Goal: Task Accomplishment & Management: Use online tool/utility

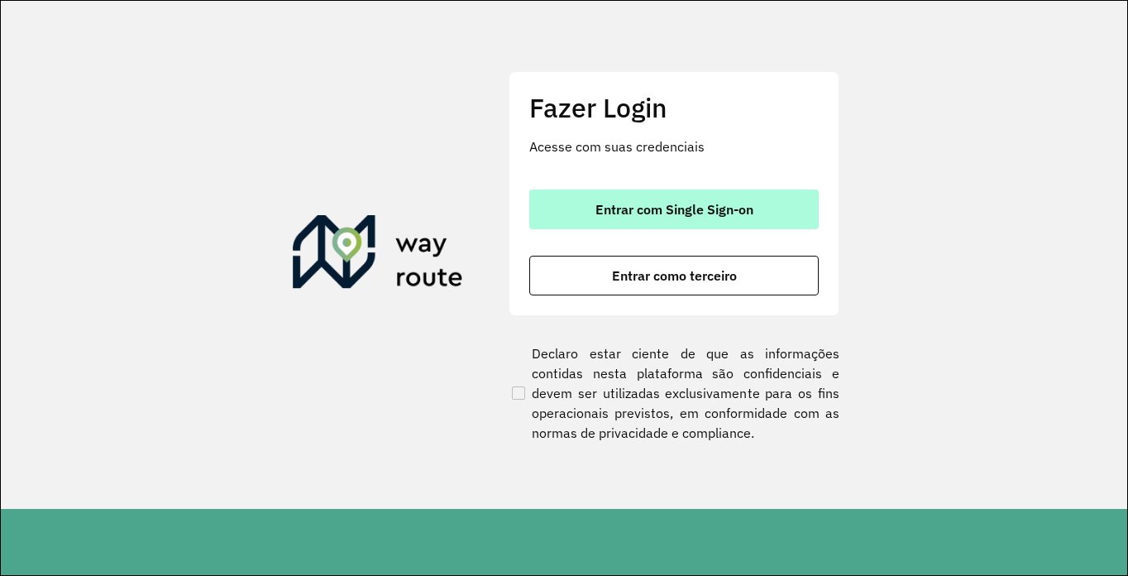
click at [637, 204] on span "Entrar com Single Sign-on" at bounding box center [675, 209] width 158 height 13
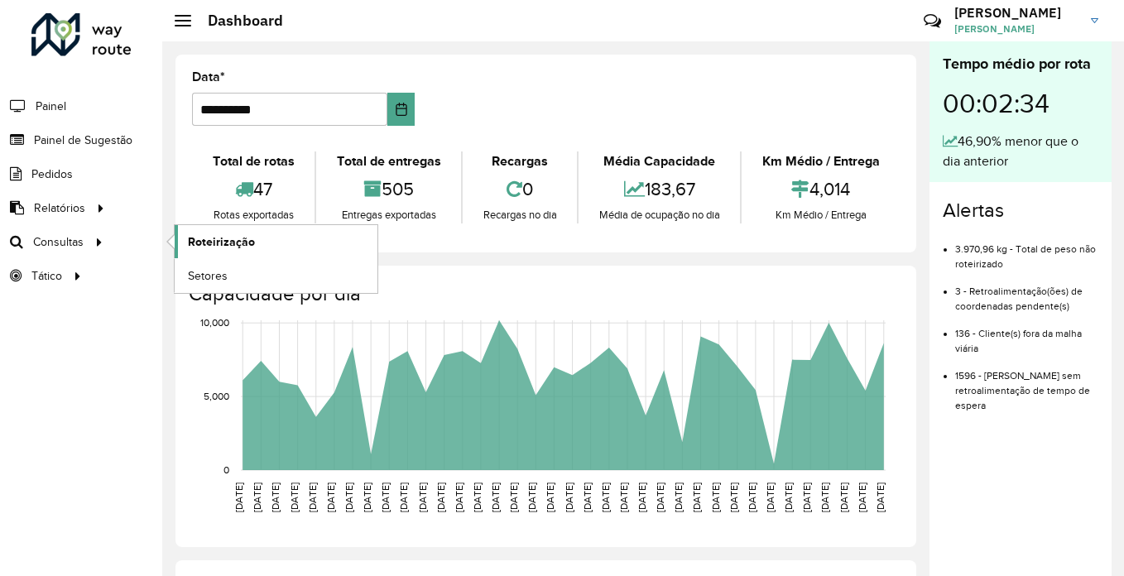
click at [208, 239] on span "Roteirização" at bounding box center [221, 241] width 67 height 17
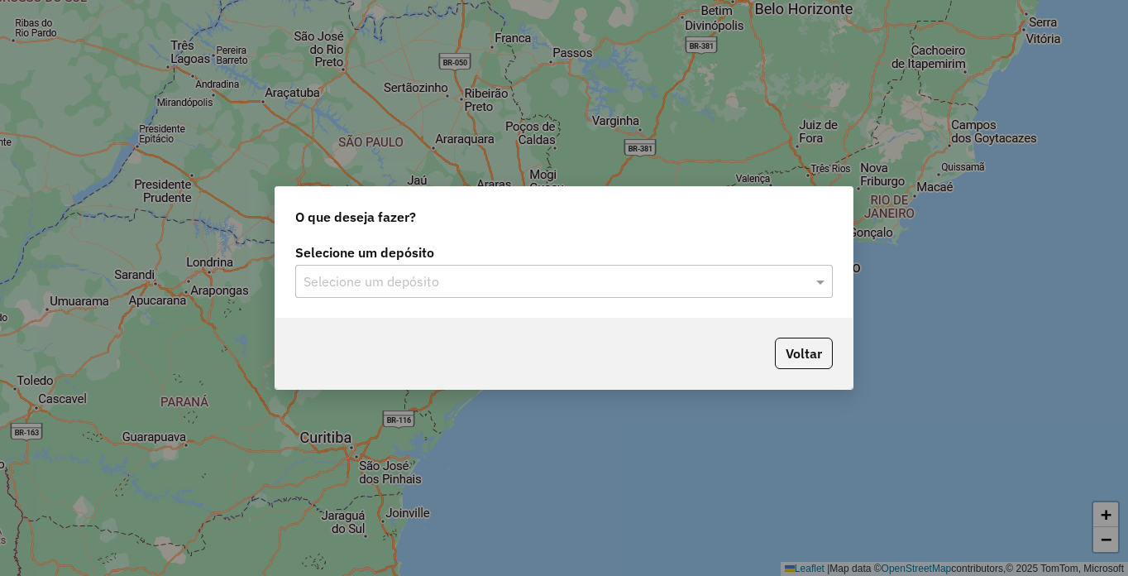
click at [428, 289] on input "text" at bounding box center [548, 282] width 488 height 20
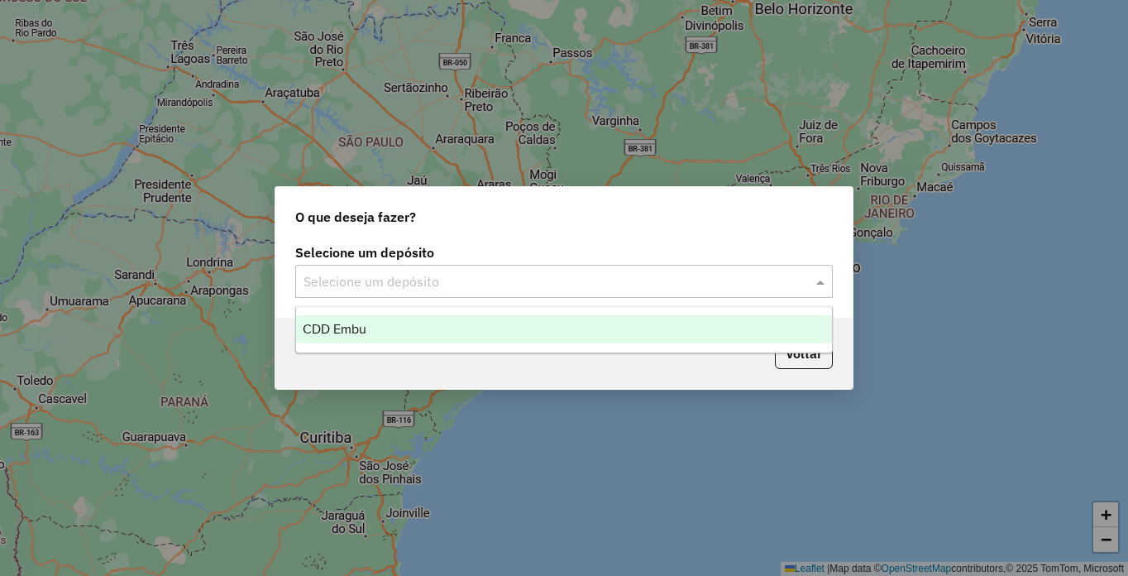
click at [320, 319] on div "CDD Embu" at bounding box center [564, 329] width 536 height 28
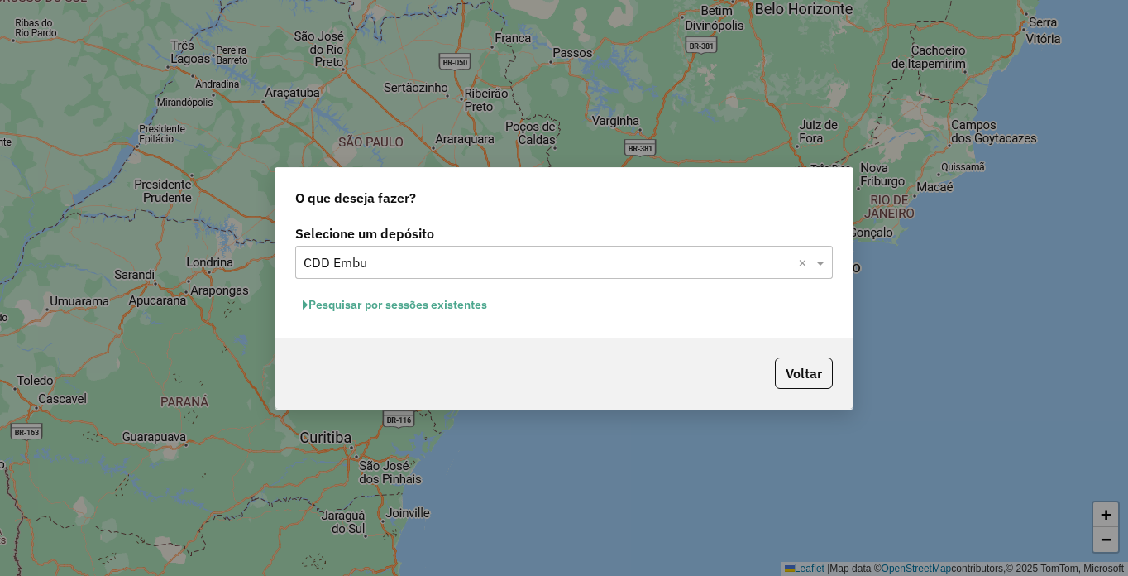
click at [342, 306] on button "Pesquisar por sessões existentes" at bounding box center [394, 305] width 199 height 26
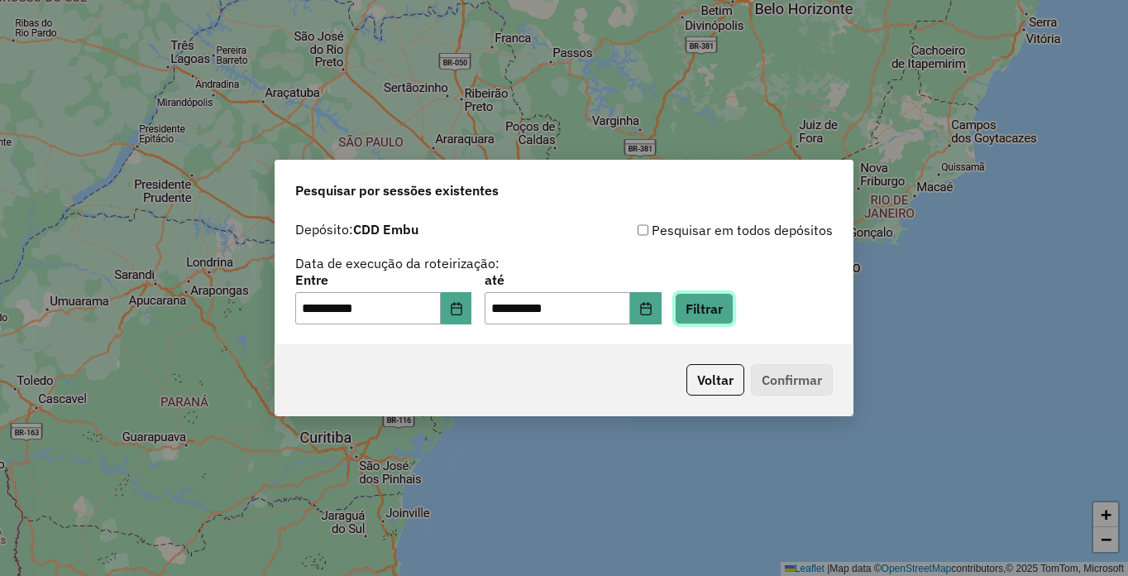
click at [734, 302] on button "Filtrar" at bounding box center [704, 308] width 59 height 31
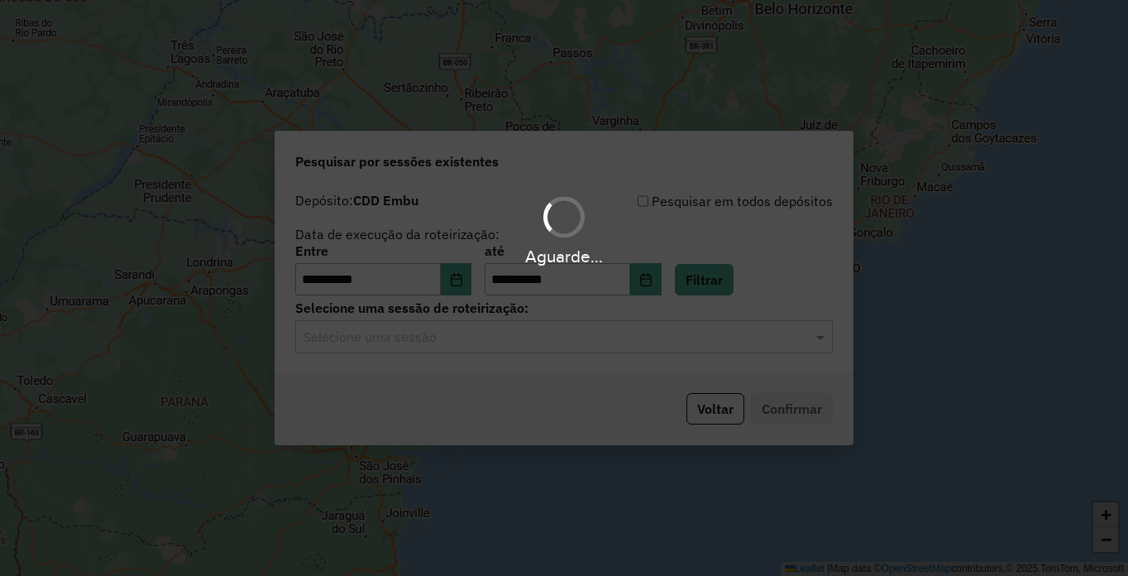
click at [365, 350] on hb-app "**********" at bounding box center [564, 288] width 1128 height 576
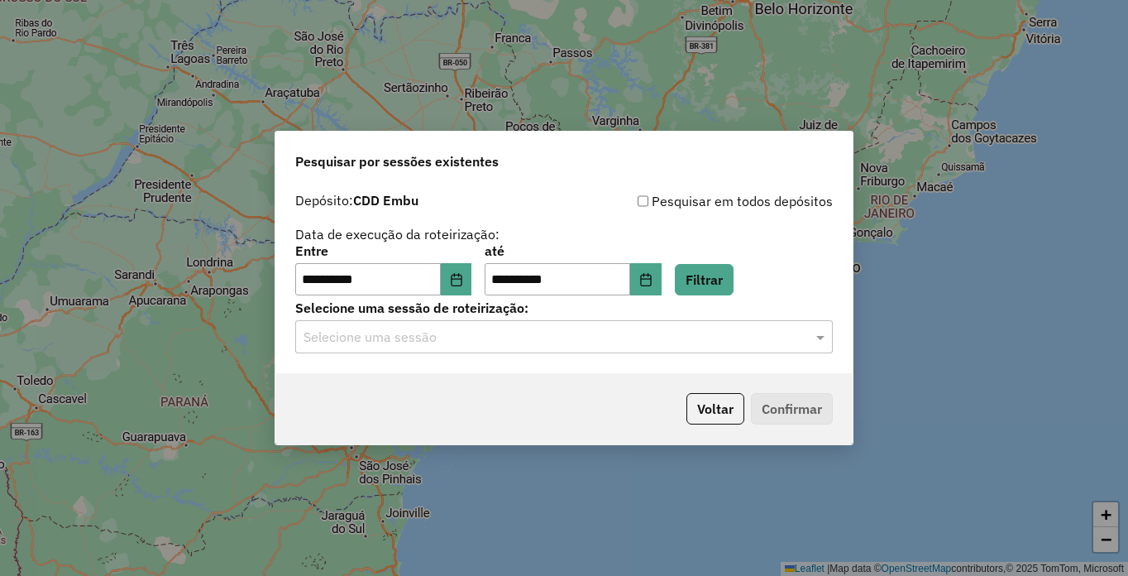
click at [368, 352] on div "Selecione uma sessão" at bounding box center [564, 336] width 538 height 33
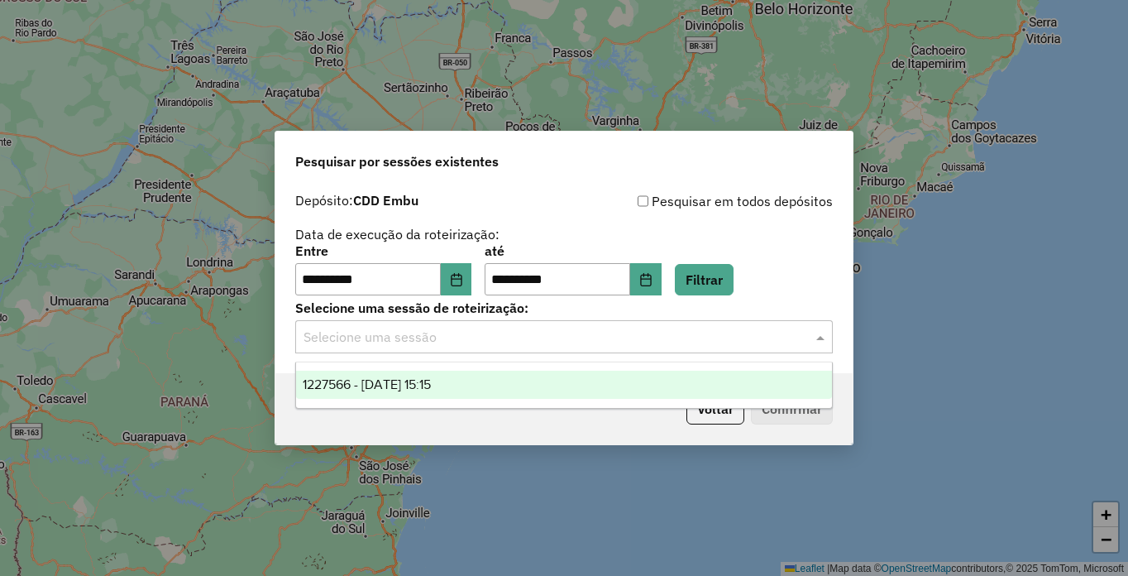
click at [368, 352] on div "Selecione uma sessão" at bounding box center [564, 336] width 538 height 33
click at [357, 347] on input "text" at bounding box center [548, 338] width 488 height 20
click at [343, 387] on span "1227566 - 11/08/2025 15:15" at bounding box center [367, 384] width 128 height 14
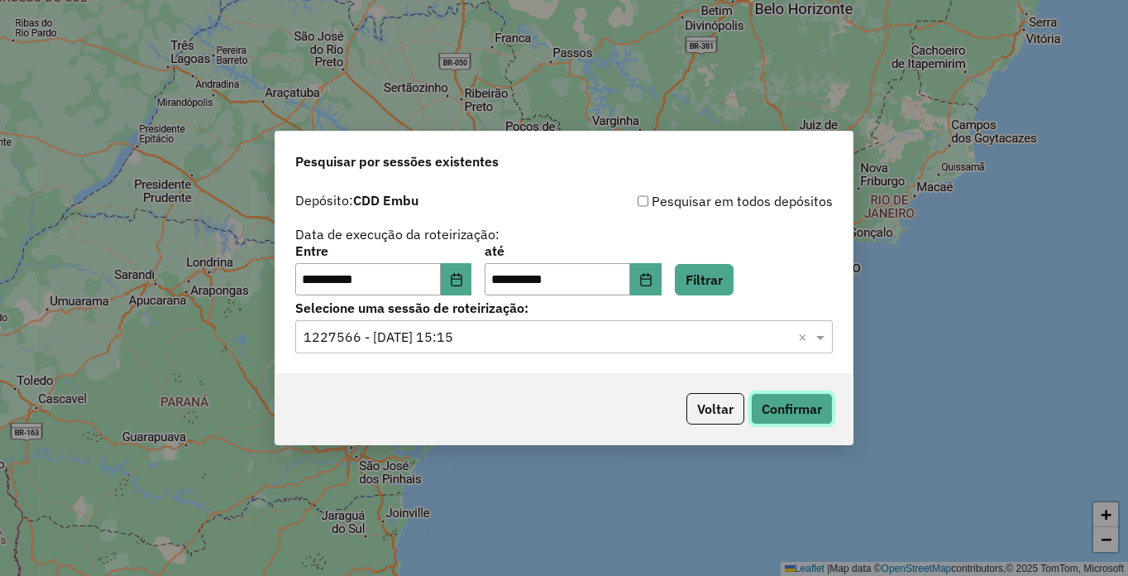
click at [802, 424] on button "Confirmar" at bounding box center [792, 408] width 82 height 31
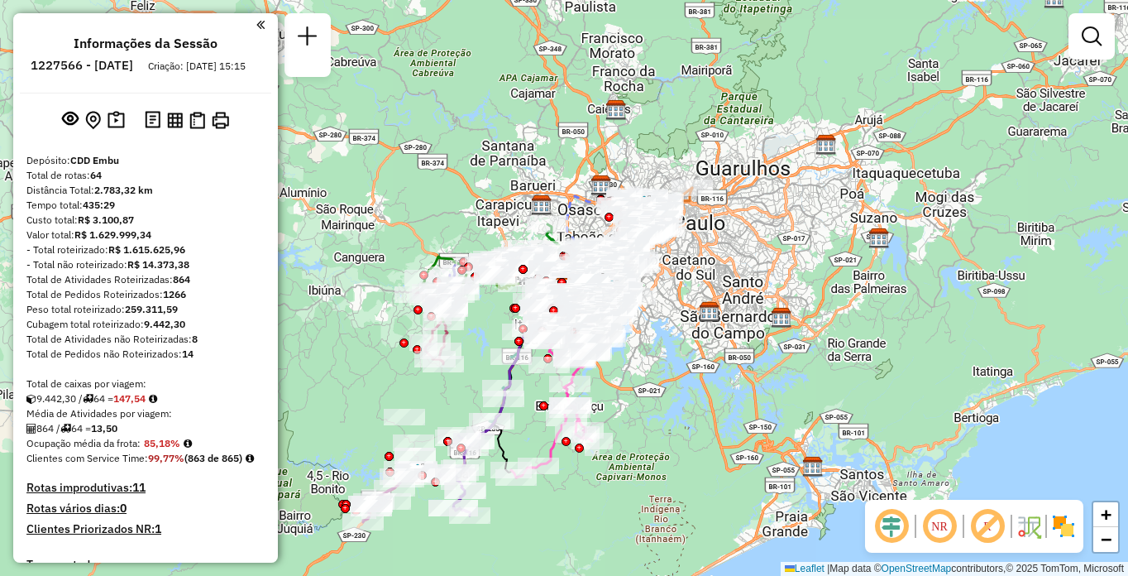
click at [1066, 526] on img at bounding box center [1064, 526] width 26 height 26
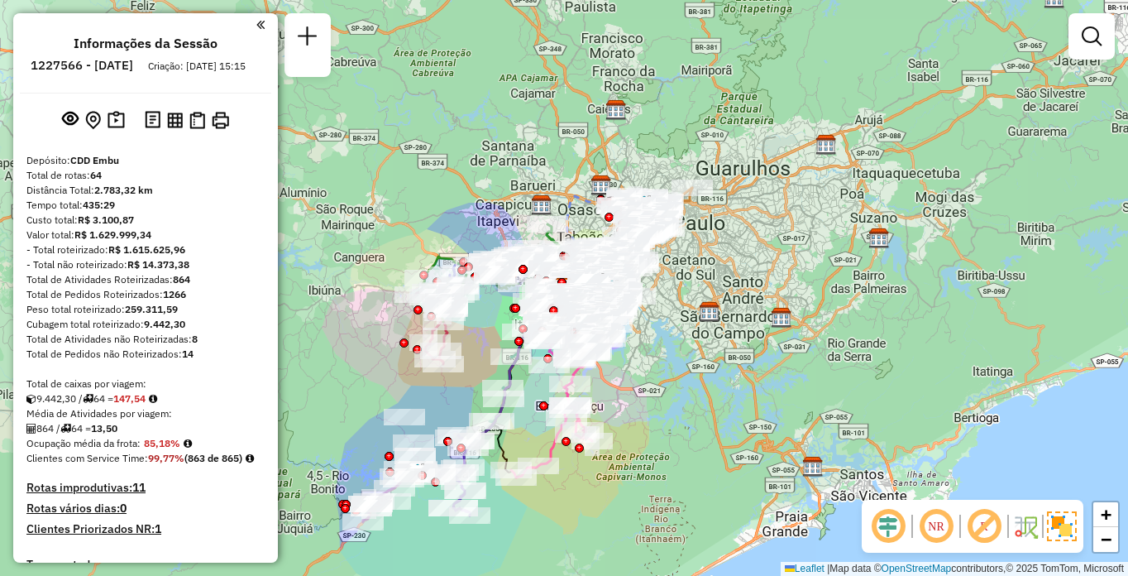
click at [962, 528] on img at bounding box center [960, 526] width 8 height 26
click at [913, 532] on img at bounding box center [912, 526] width 8 height 26
click at [942, 529] on em at bounding box center [937, 526] width 40 height 40
click at [941, 525] on em at bounding box center [937, 526] width 40 height 40
click at [944, 533] on em at bounding box center [937, 526] width 40 height 40
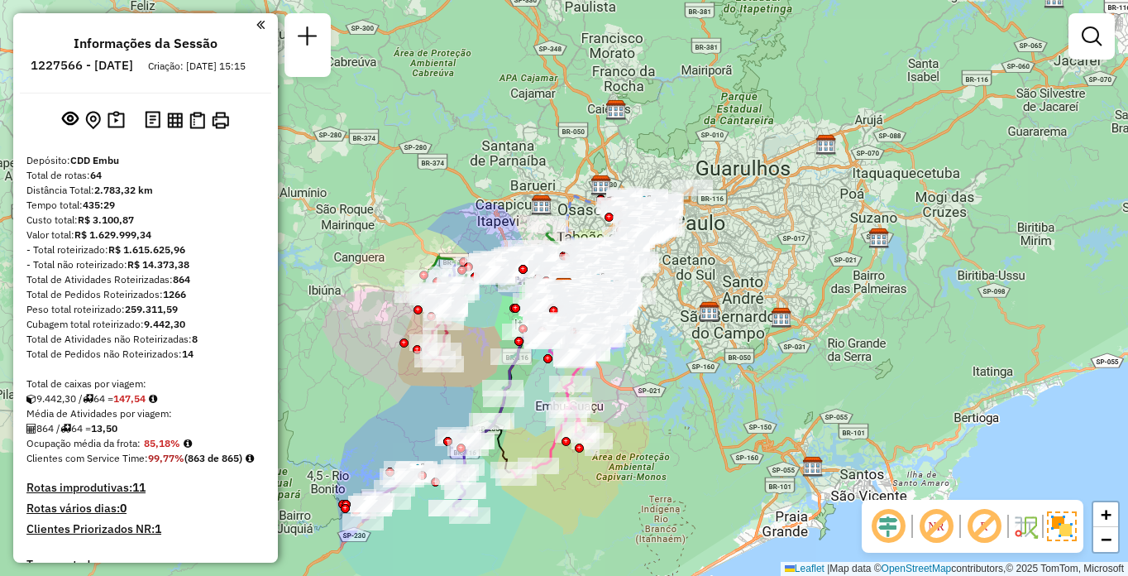
click at [985, 521] on em at bounding box center [985, 526] width 40 height 40
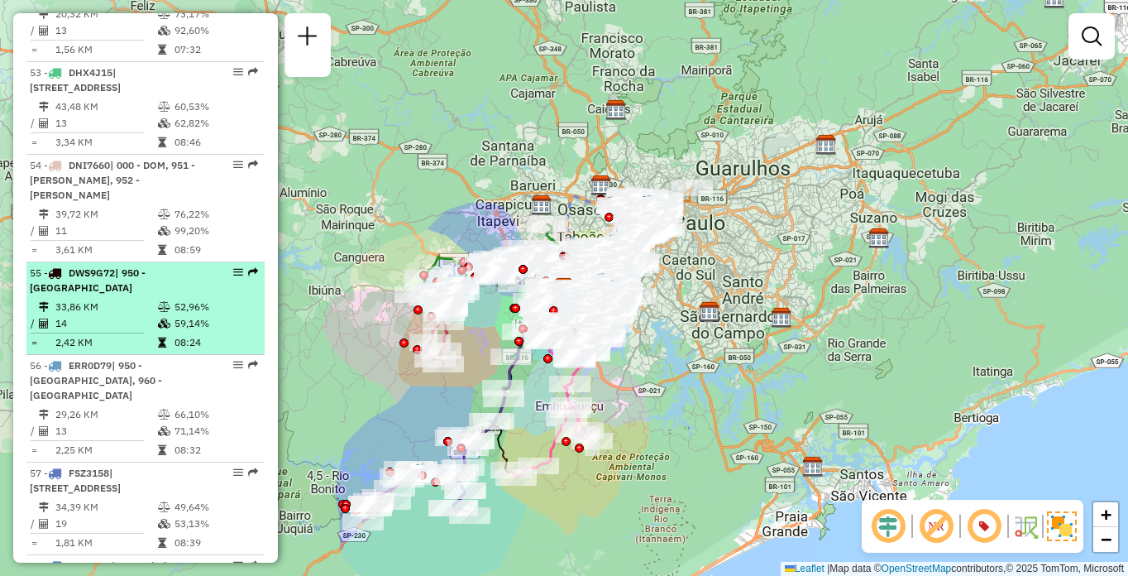
click at [170, 315] on td at bounding box center [165, 307] width 17 height 17
select select "**********"
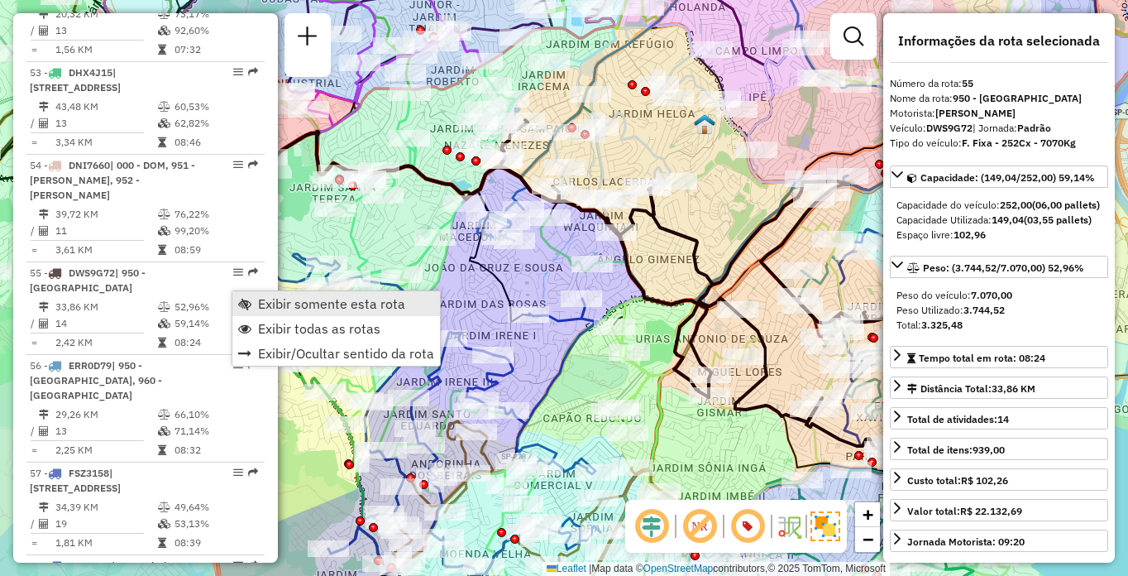
click at [261, 297] on span "Exibir somente esta rota" at bounding box center [331, 303] width 147 height 13
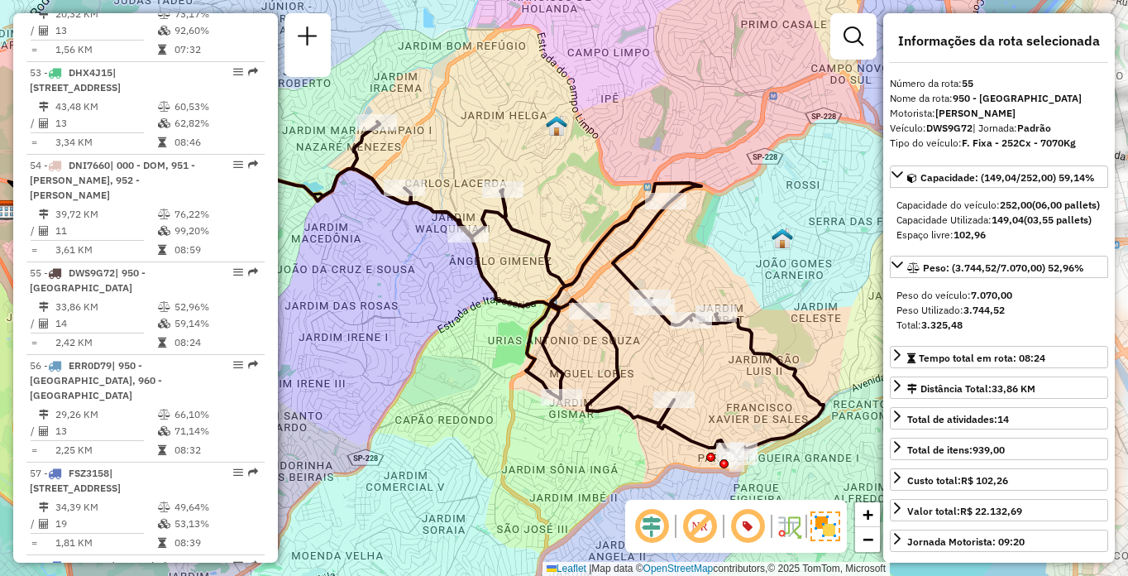
drag, startPoint x: 692, startPoint y: 203, endPoint x: 525, endPoint y: 183, distance: 167.5
click at [525, 185] on div "Janela de atendimento Grade de atendimento Capacidade Transportadoras Veículos …" at bounding box center [564, 288] width 1128 height 576
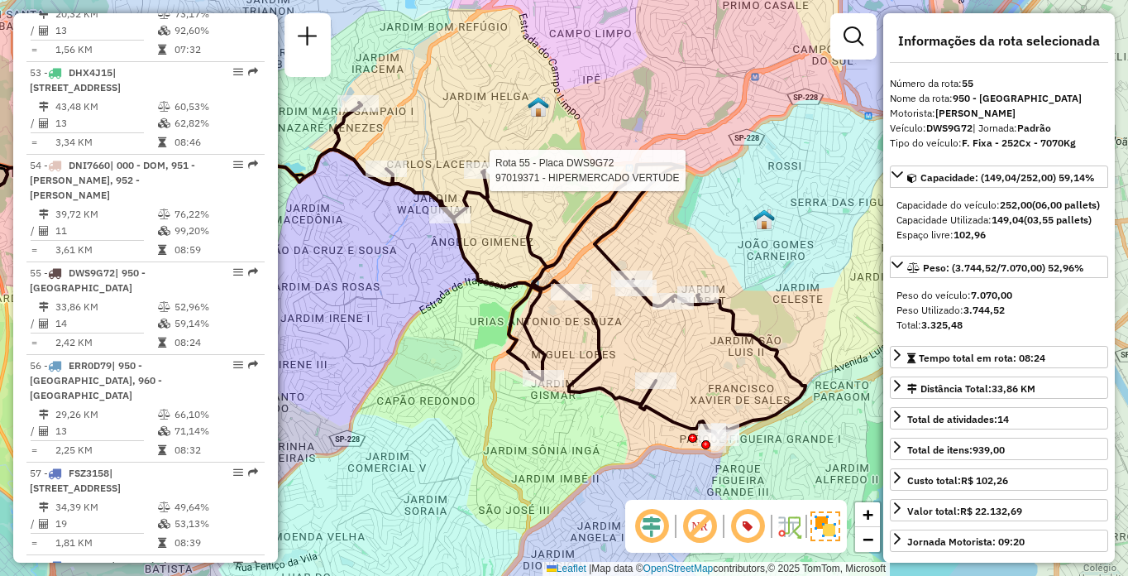
scroll to position [3801, 0]
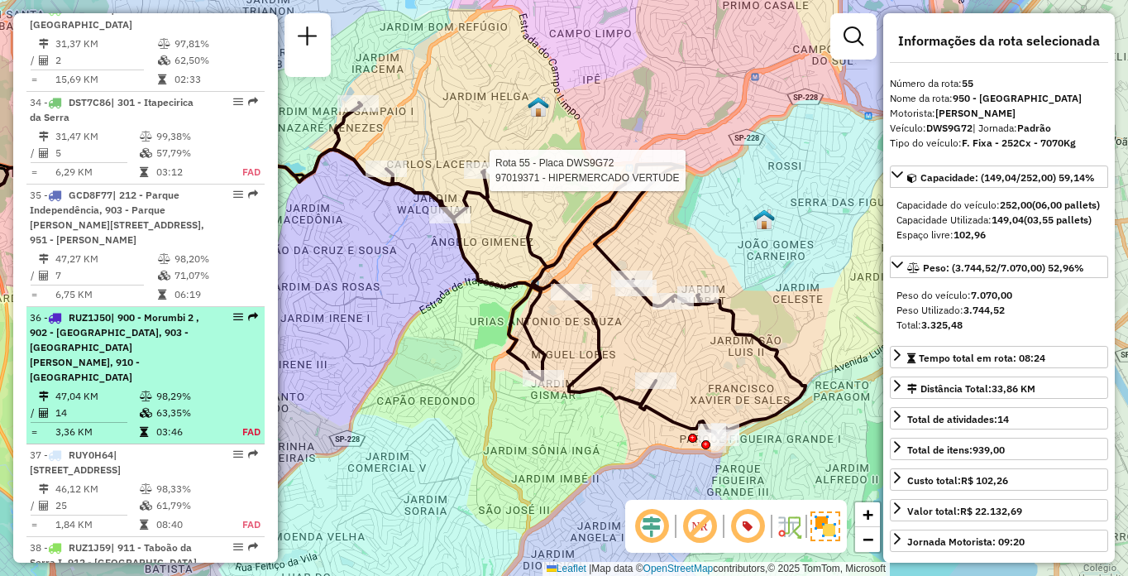
click at [68, 318] on span "| 900 - Morumbi 2 , 902 - Morumbi, 903 - Parque Luiz Carlos Prestes, 910 - Parq…" at bounding box center [115, 347] width 170 height 72
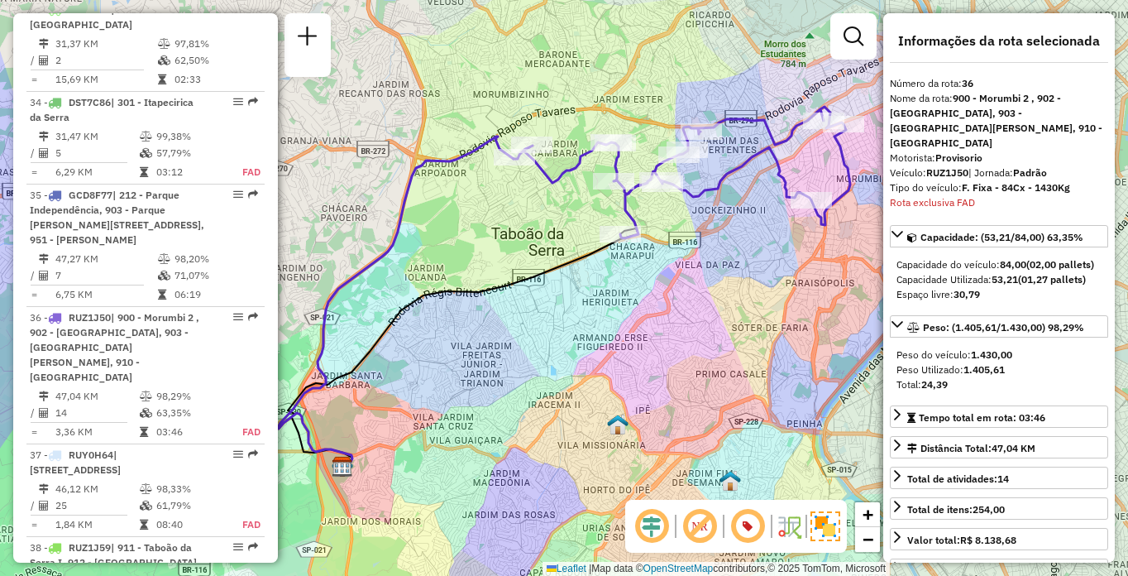
scroll to position [4065, 0]
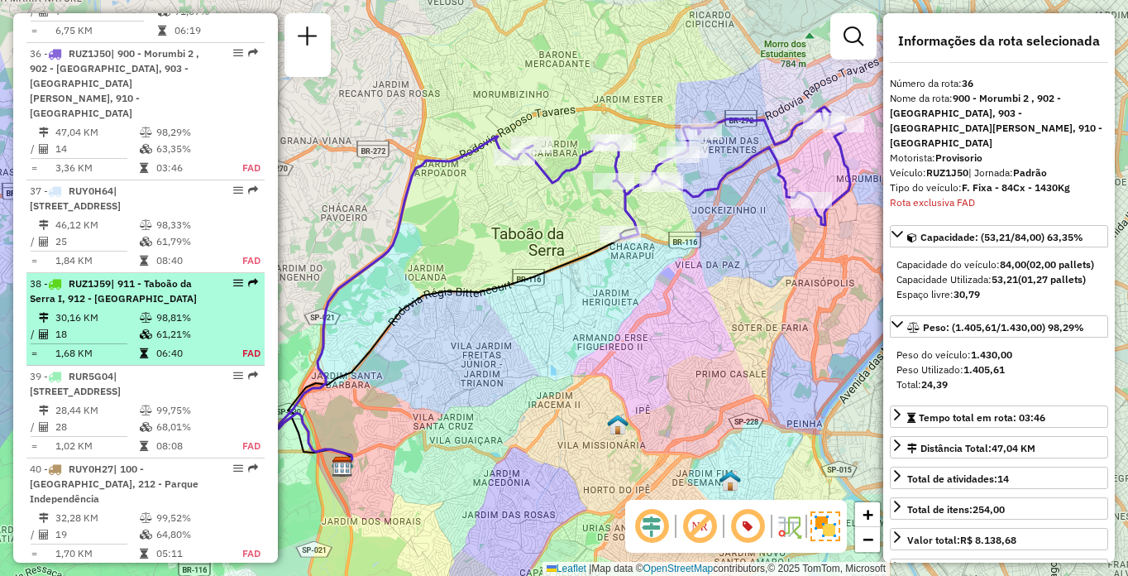
click at [151, 326] on td at bounding box center [147, 334] width 17 height 17
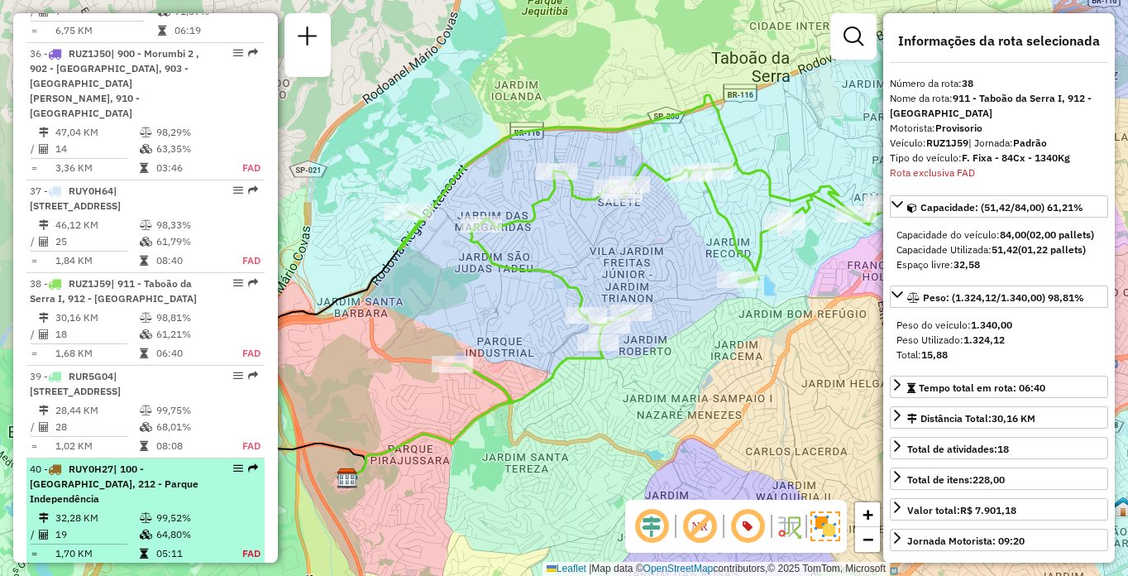
scroll to position [4295, 0]
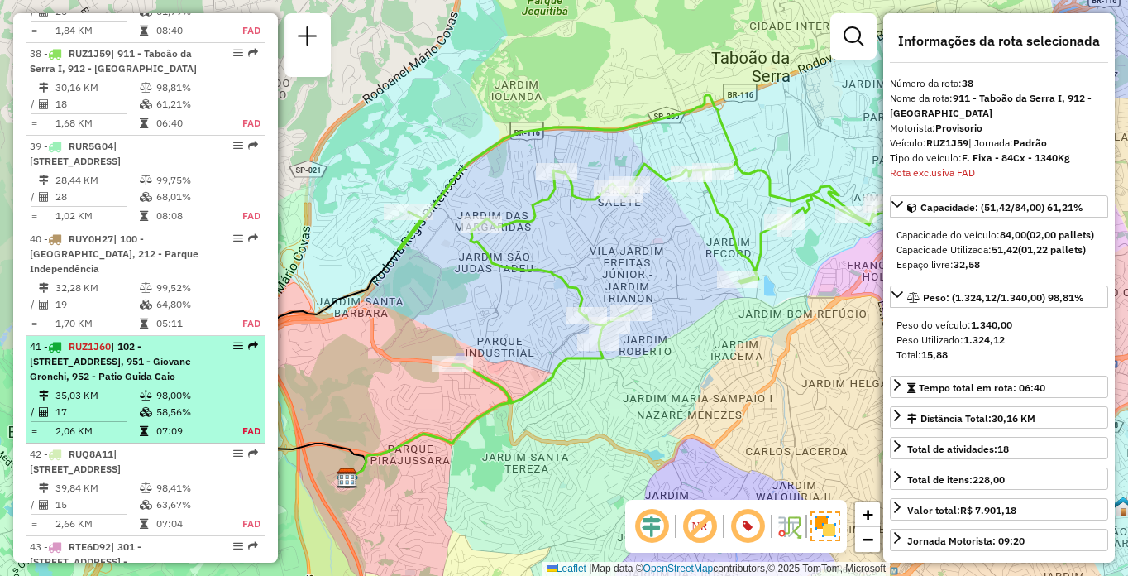
click at [136, 386] on li "41 - RUZ1J60 | 102 - Pirajussara, 941 - Jardim São Luiz, 951 - Giovane Gronchi,…" at bounding box center [145, 390] width 238 height 108
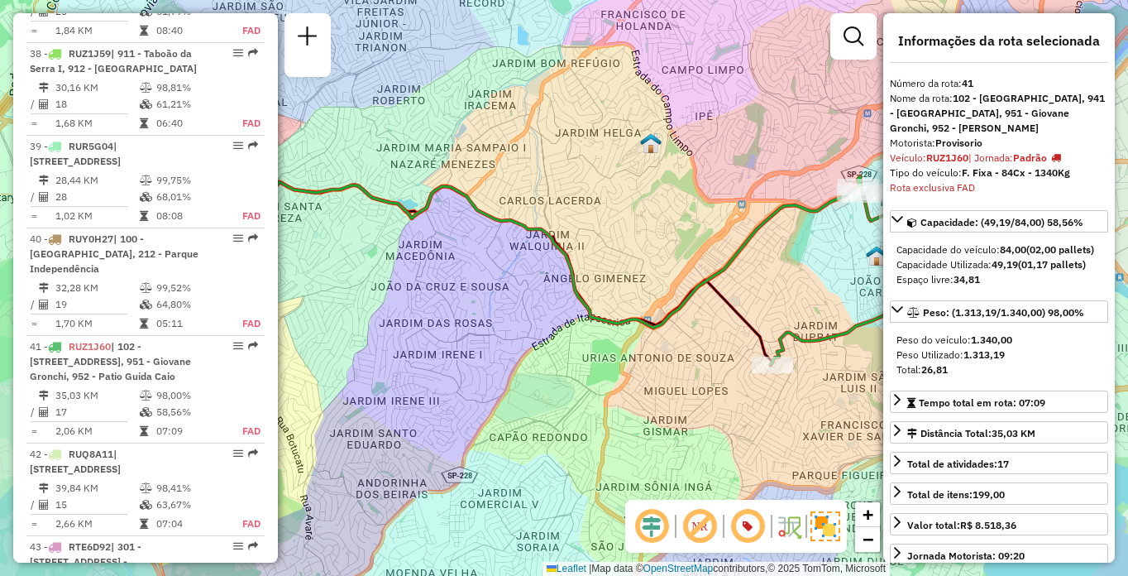
scroll to position [4602, 0]
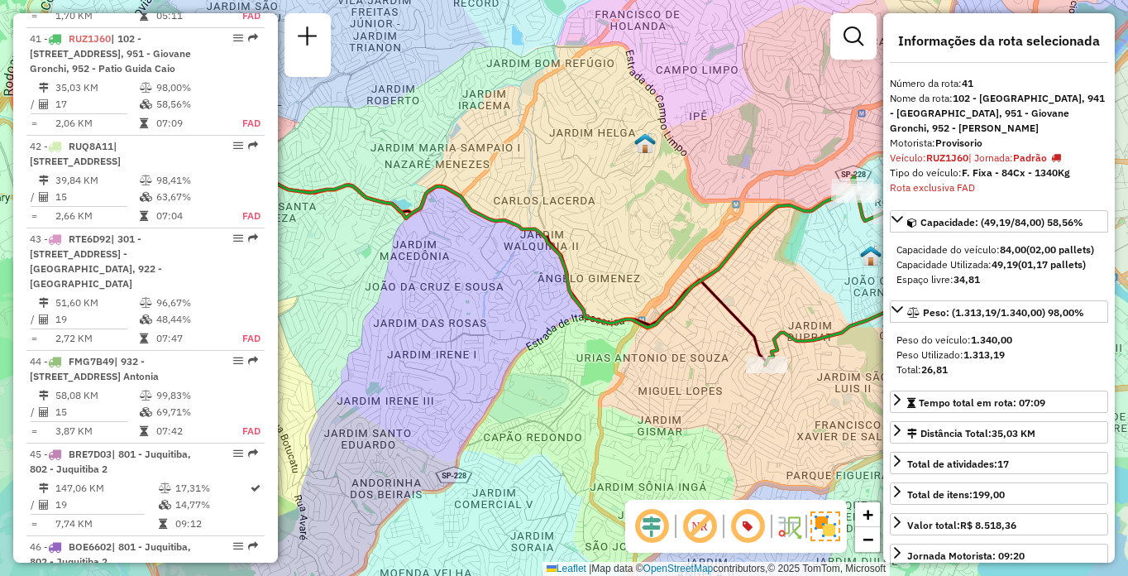
drag, startPoint x: 728, startPoint y: 281, endPoint x: 572, endPoint y: 264, distance: 157.3
click at [572, 264] on div "Janela de atendimento Grade de atendimento Capacidade Transportadoras Veículos …" at bounding box center [564, 288] width 1128 height 576
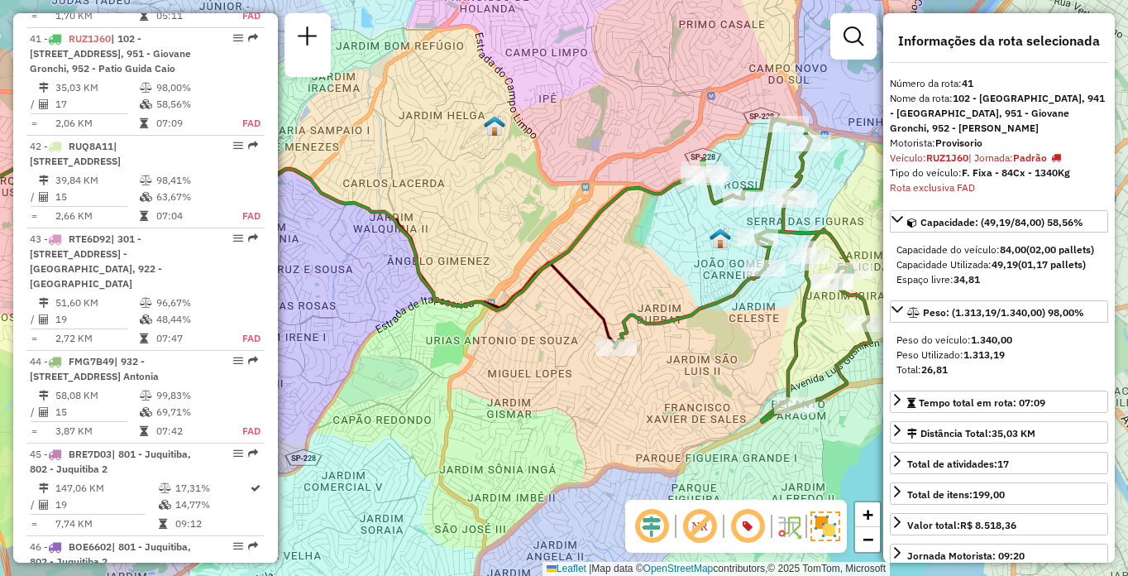
scroll to position [409, 0]
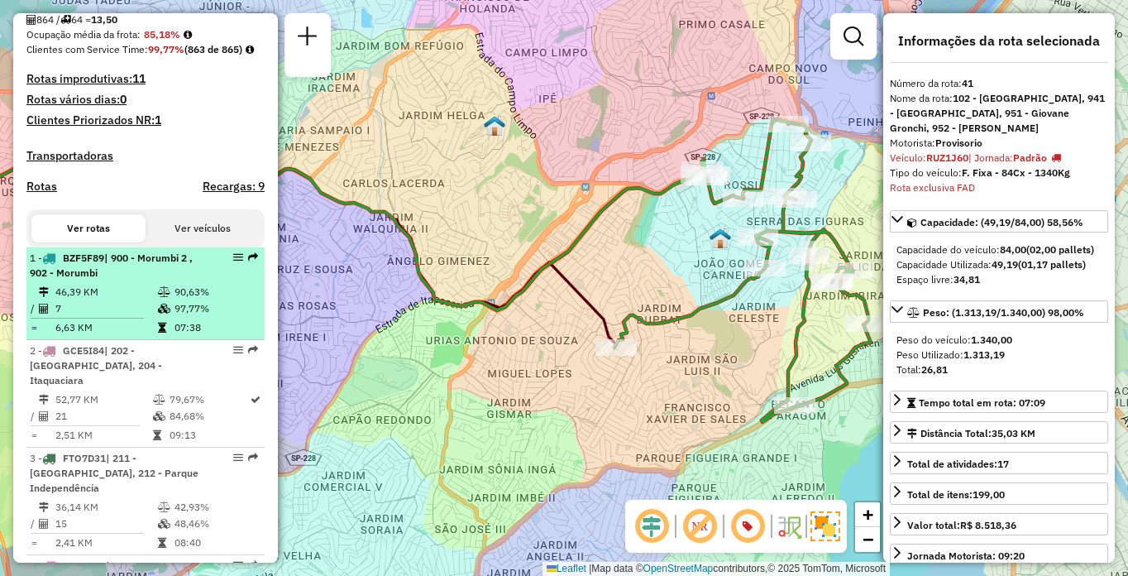
click at [108, 300] on td "46,39 KM" at bounding box center [106, 292] width 103 height 17
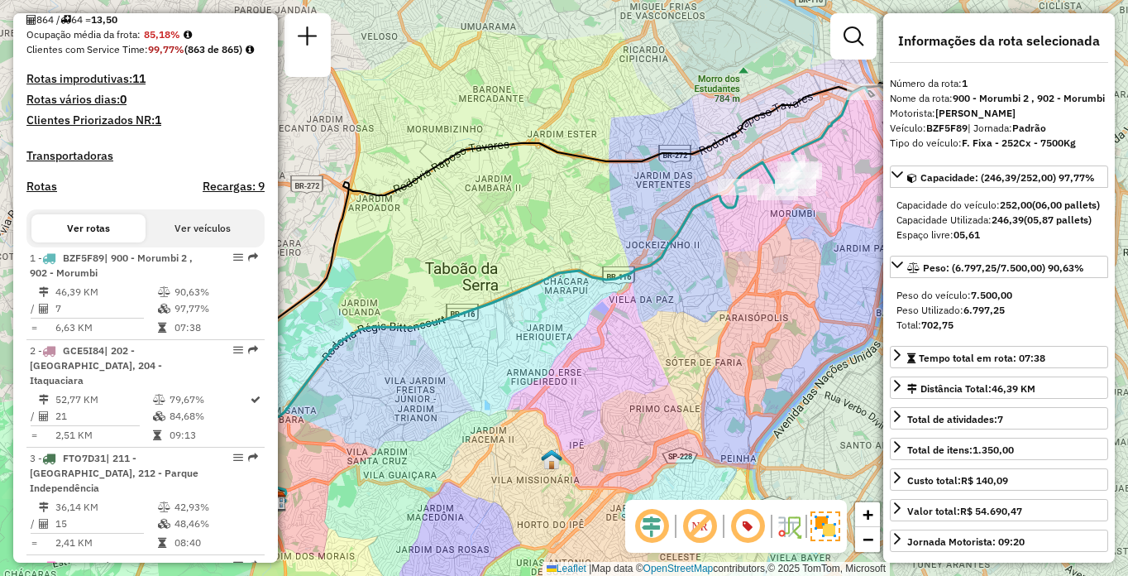
drag, startPoint x: 864, startPoint y: 276, endPoint x: 784, endPoint y: 288, distance: 80.4
click at [784, 288] on div "Janela de atendimento Grade de atendimento Capacidade Transportadoras Veículos …" at bounding box center [564, 288] width 1128 height 576
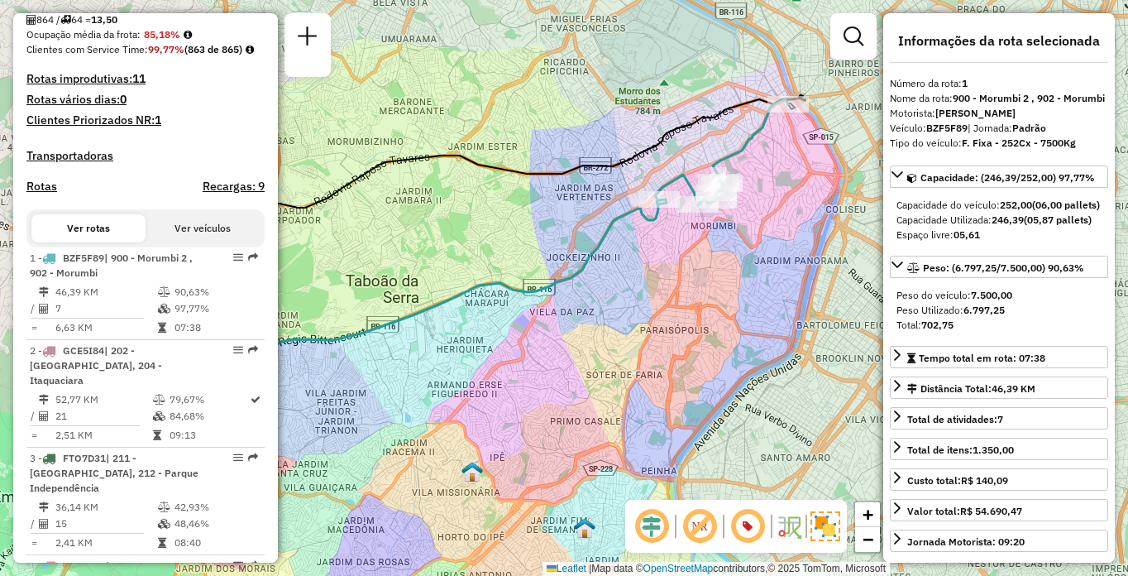
drag, startPoint x: 784, startPoint y: 285, endPoint x: 794, endPoint y: 97, distance: 188.9
click at [777, 288] on div "Janela de atendimento Grade de atendimento Capacidade Transportadoras Veículos …" at bounding box center [564, 288] width 1128 height 576
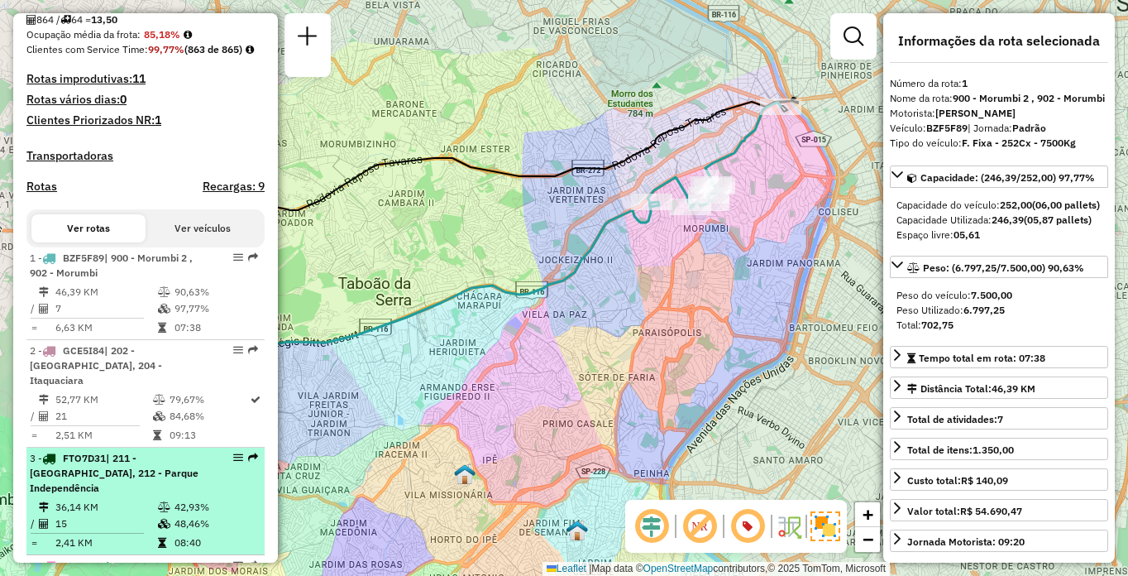
click at [156, 492] on div "3 - FTO7D31 | 211 - Jardim Nakamura, 212 - Parque Independência" at bounding box center [117, 473] width 175 height 45
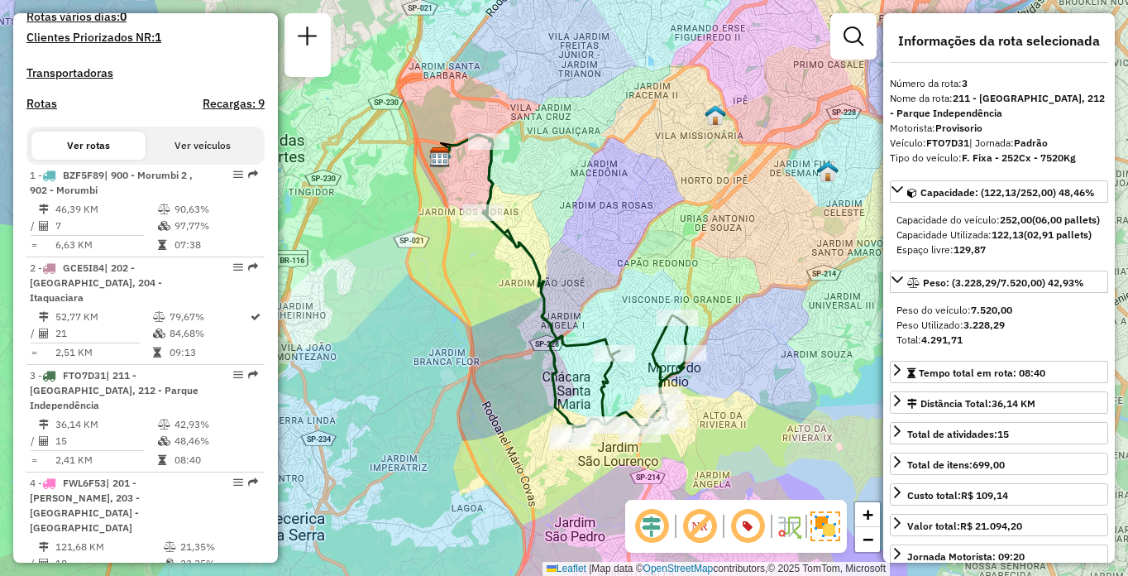
scroll to position [1987, 0]
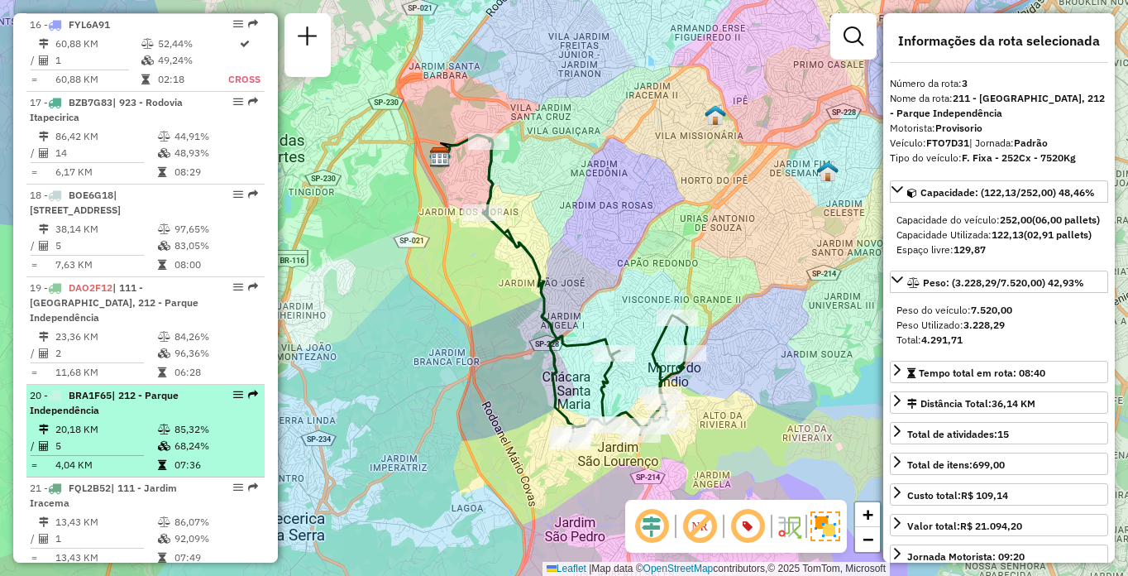
click at [158, 424] on icon at bounding box center [164, 429] width 12 height 10
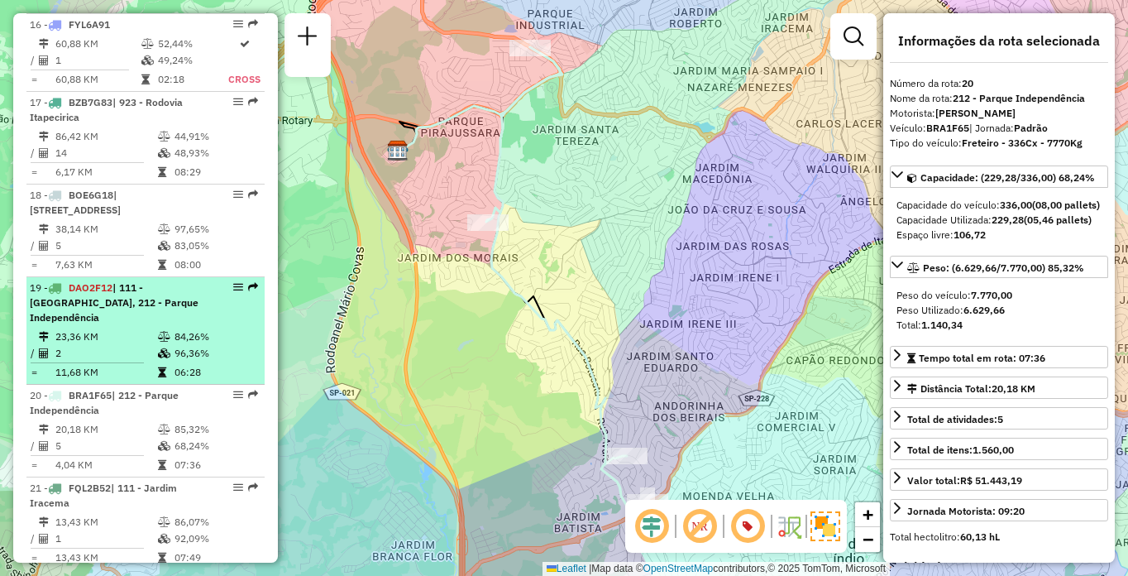
click at [141, 328] on td "23,36 KM" at bounding box center [106, 336] width 103 height 17
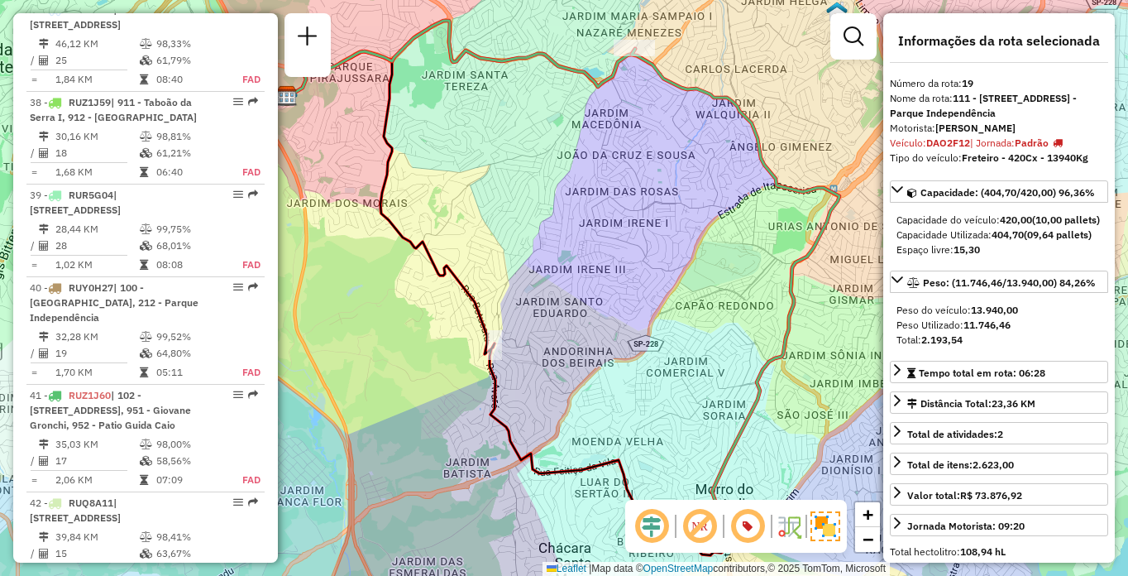
scroll to position [609, 0]
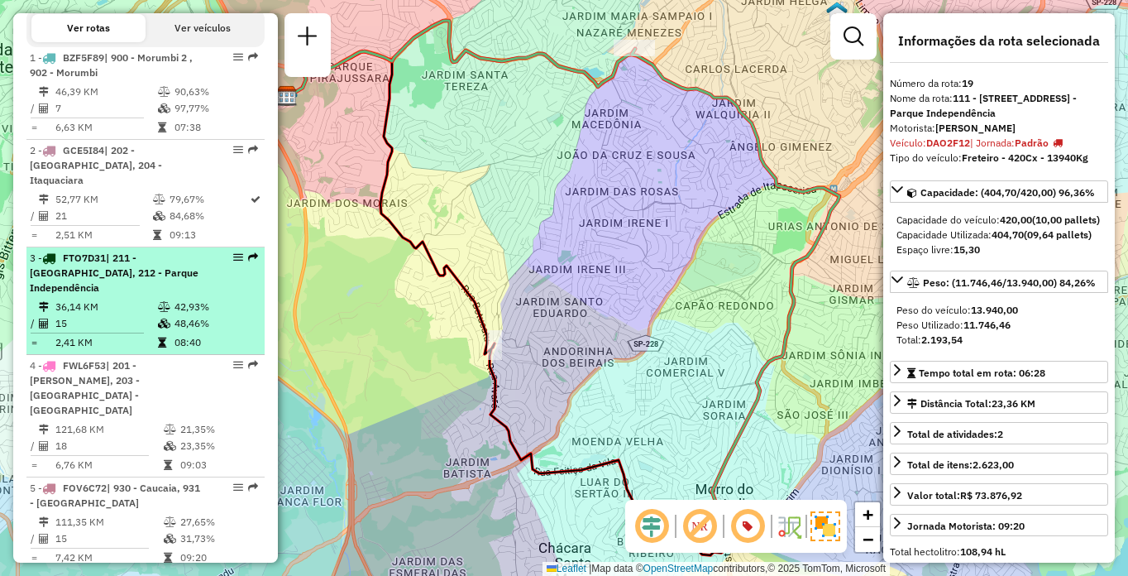
click at [161, 315] on td at bounding box center [165, 307] width 17 height 17
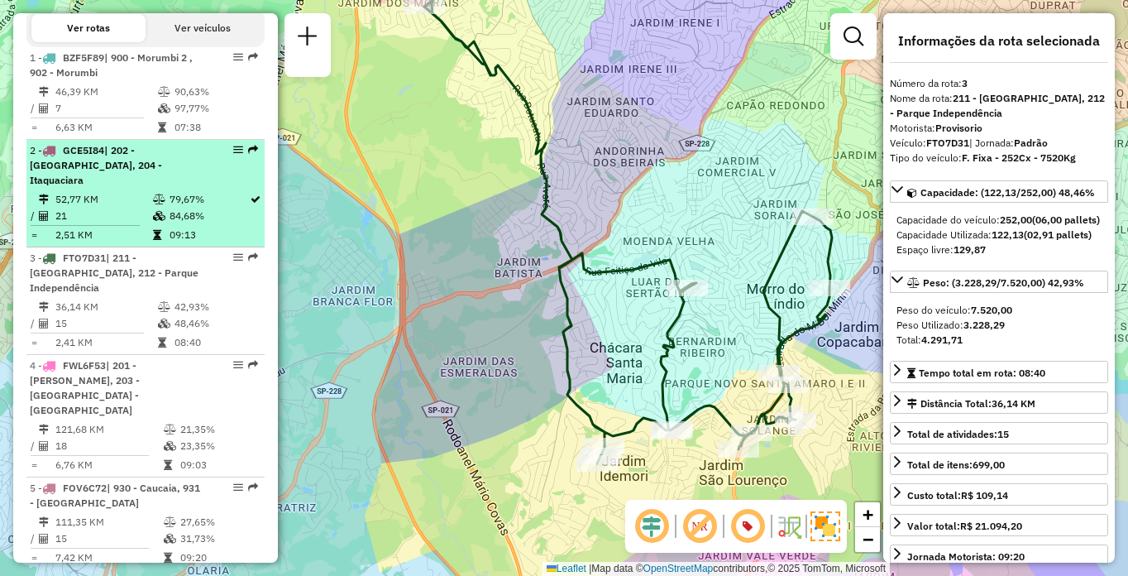
click at [69, 208] on td "52,77 KM" at bounding box center [104, 199] width 98 height 17
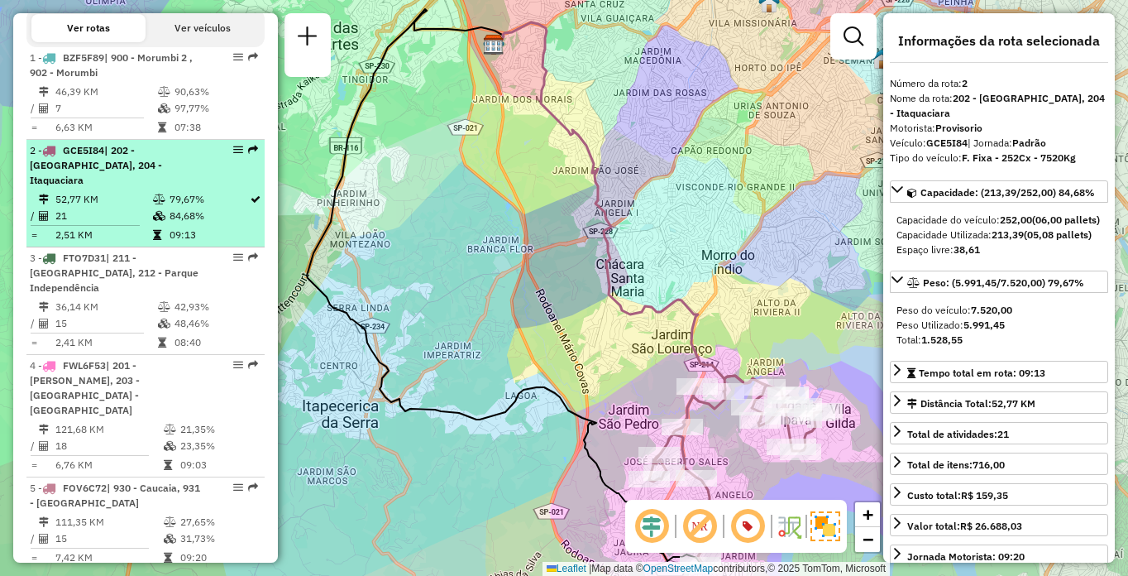
click at [141, 186] on span "| 202 - Jardim Aracati, 204 - Itaquaciara" at bounding box center [96, 165] width 132 height 42
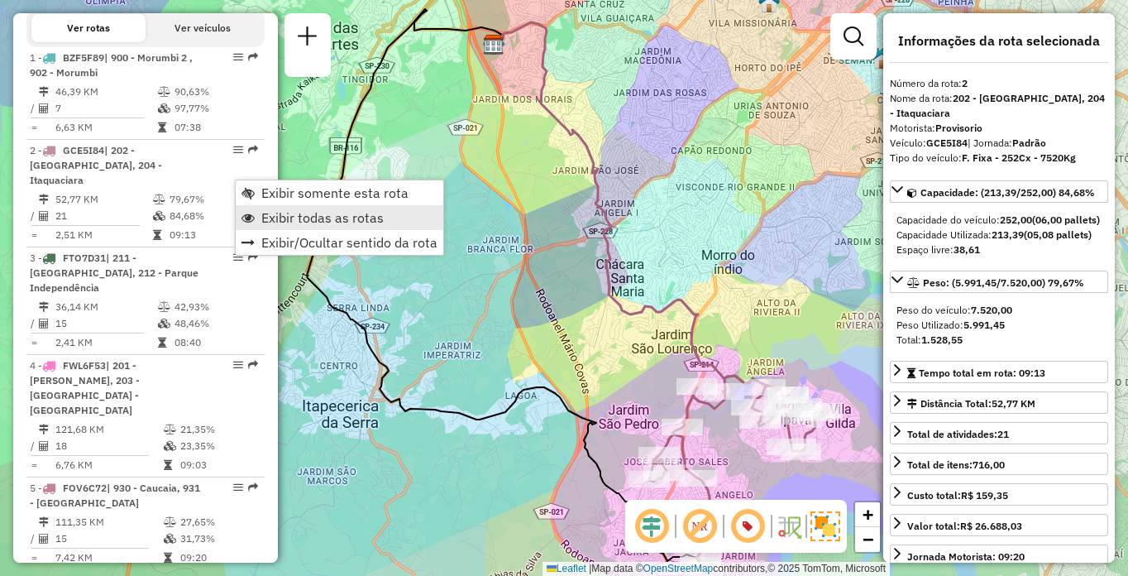
click at [290, 223] on span "Exibir todas as rotas" at bounding box center [322, 217] width 122 height 13
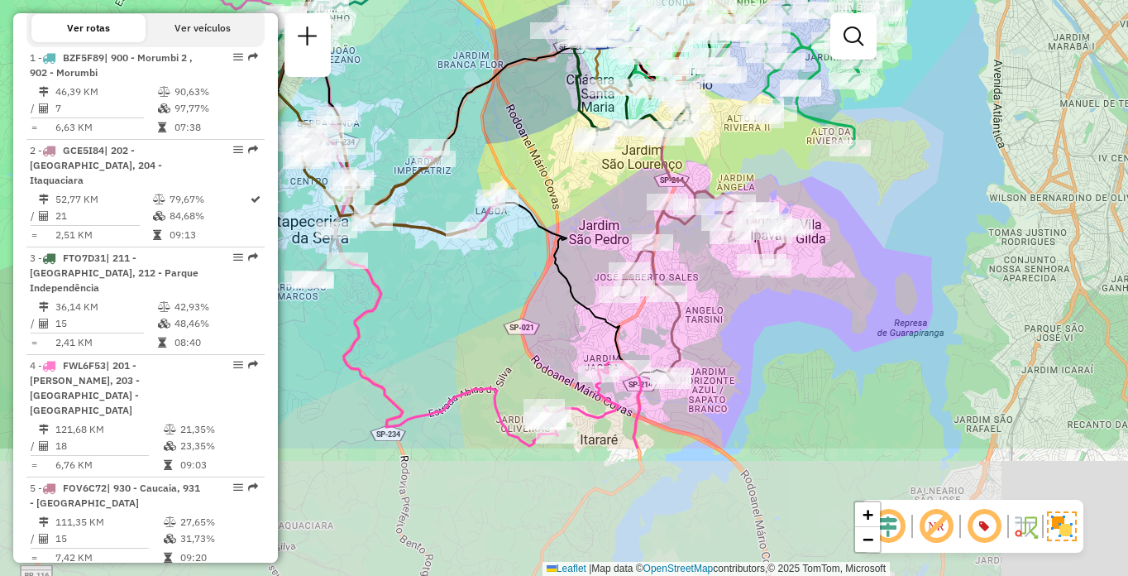
drag, startPoint x: 545, startPoint y: 417, endPoint x: 544, endPoint y: 289, distance: 128.2
click at [515, 247] on div "Janela de atendimento Grade de atendimento Capacidade Transportadoras Veículos …" at bounding box center [564, 288] width 1128 height 576
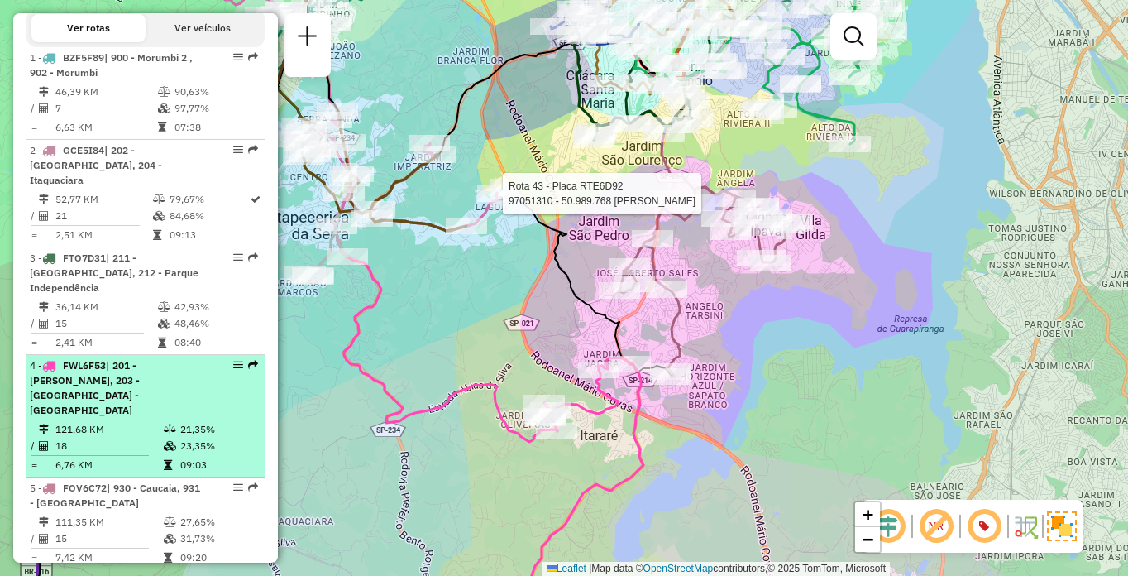
click at [180, 421] on td "21,35%" at bounding box center [219, 429] width 79 height 17
select select "**********"
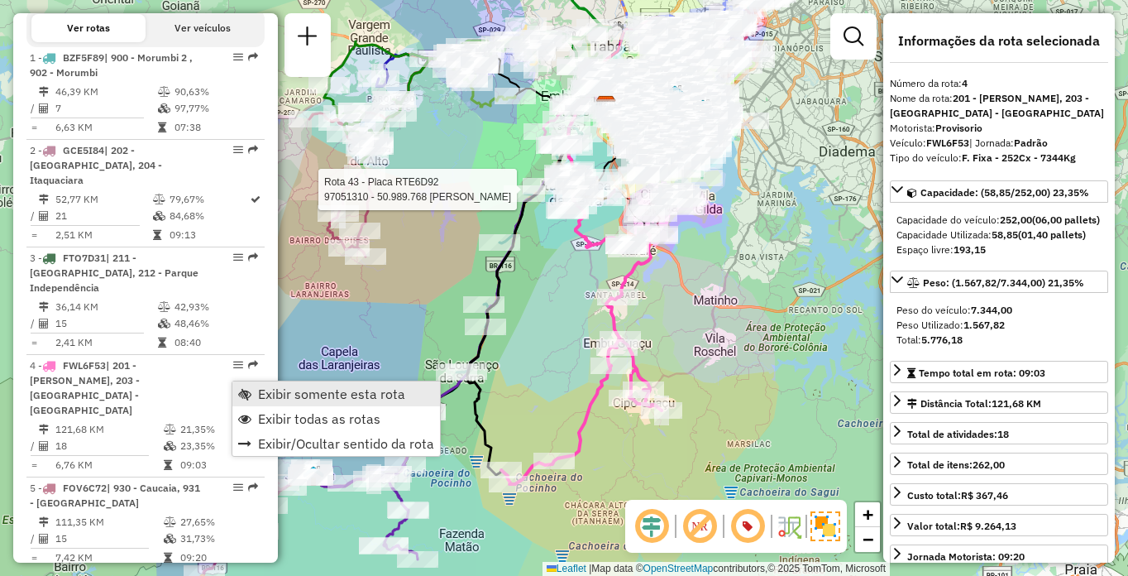
click at [285, 402] on link "Exibir somente esta rota" at bounding box center [336, 393] width 208 height 25
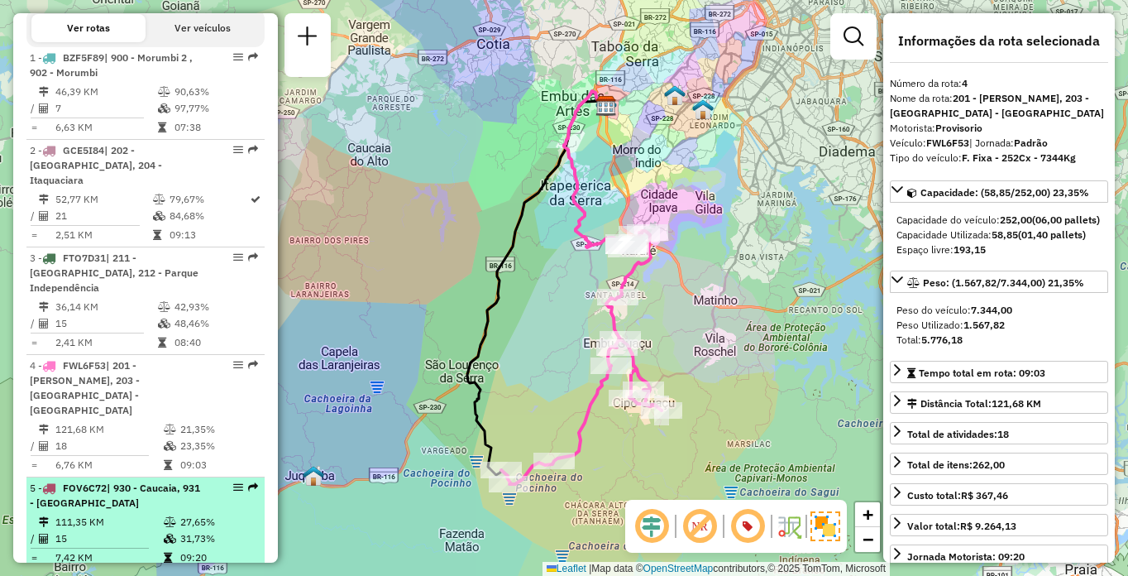
click at [65, 514] on td "111,35 KM" at bounding box center [109, 522] width 108 height 17
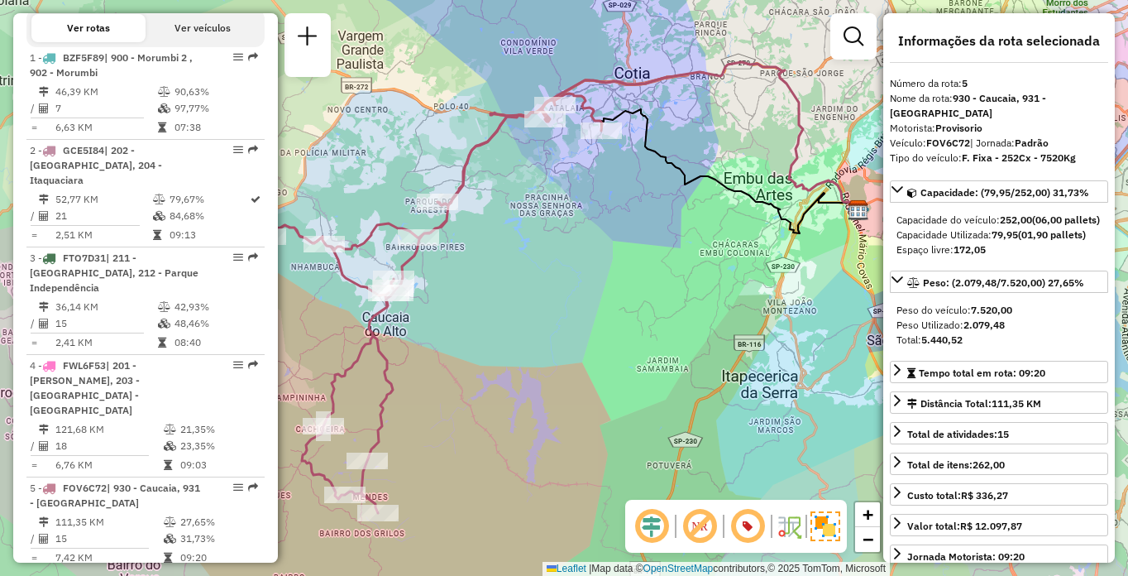
scroll to position [994, 0]
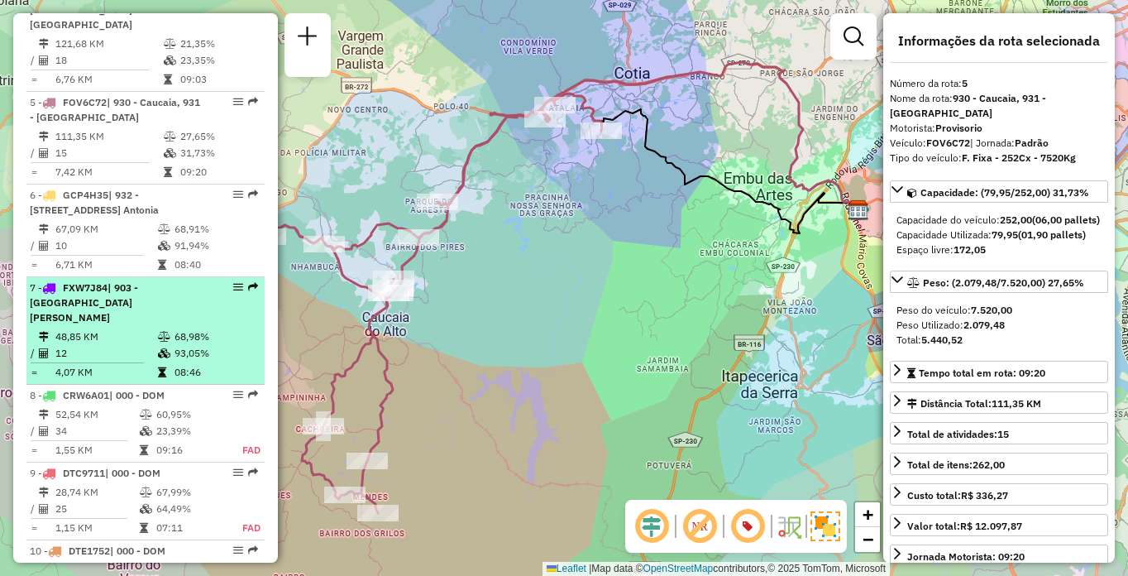
click at [180, 328] on td "68,98%" at bounding box center [216, 336] width 84 height 17
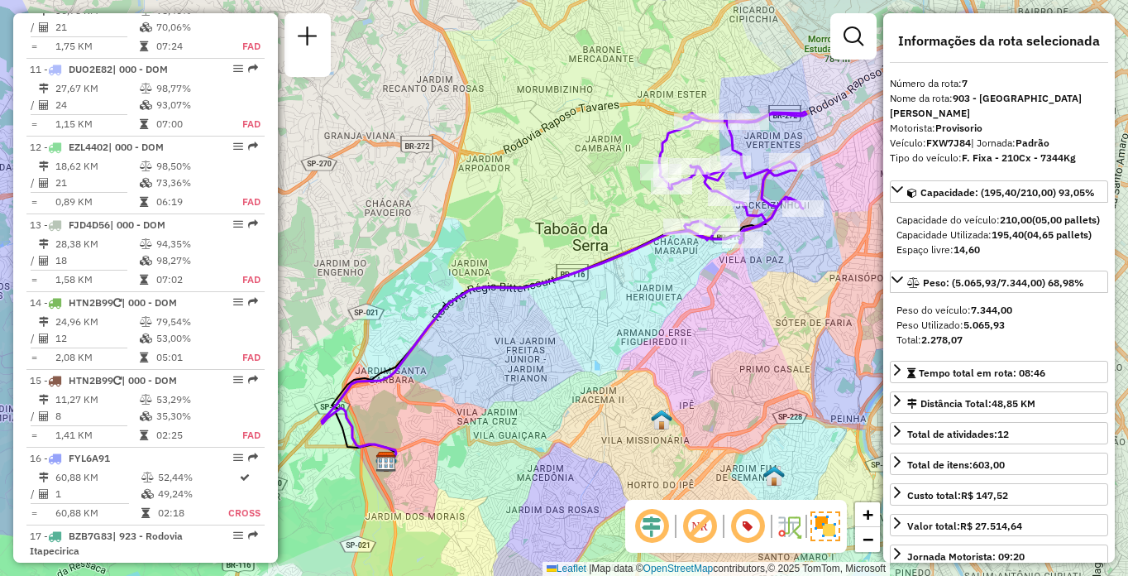
scroll to position [887, 0]
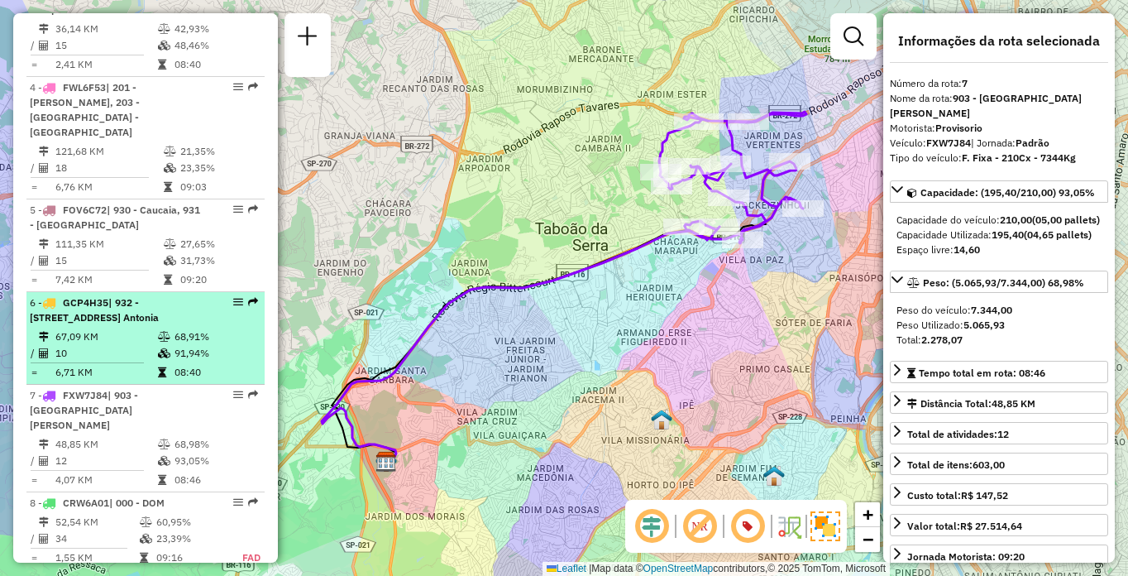
click at [98, 349] on td "10" at bounding box center [106, 353] width 103 height 17
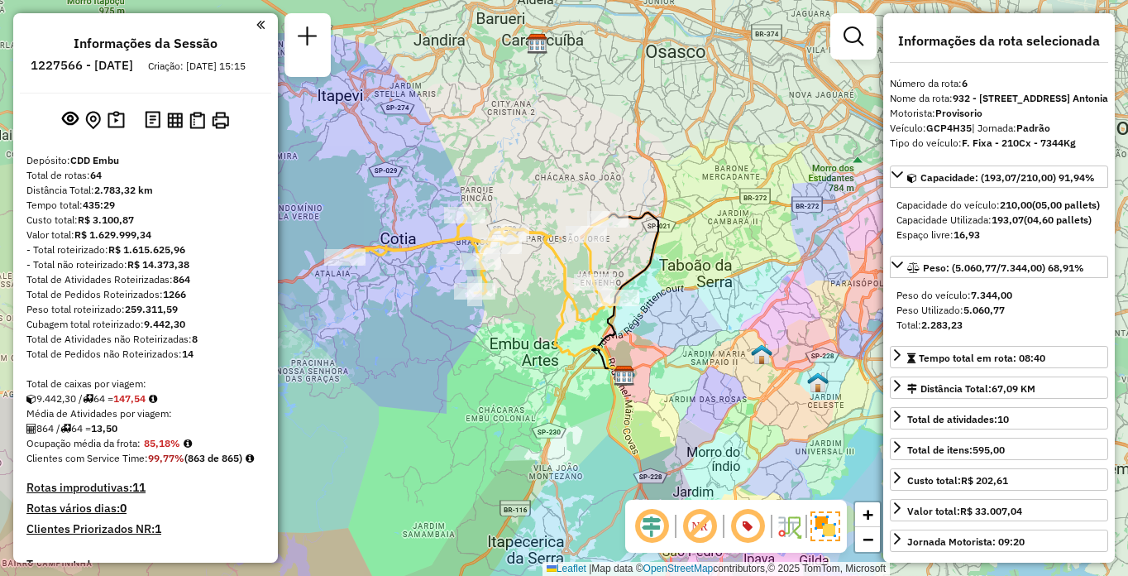
scroll to position [5169, 0]
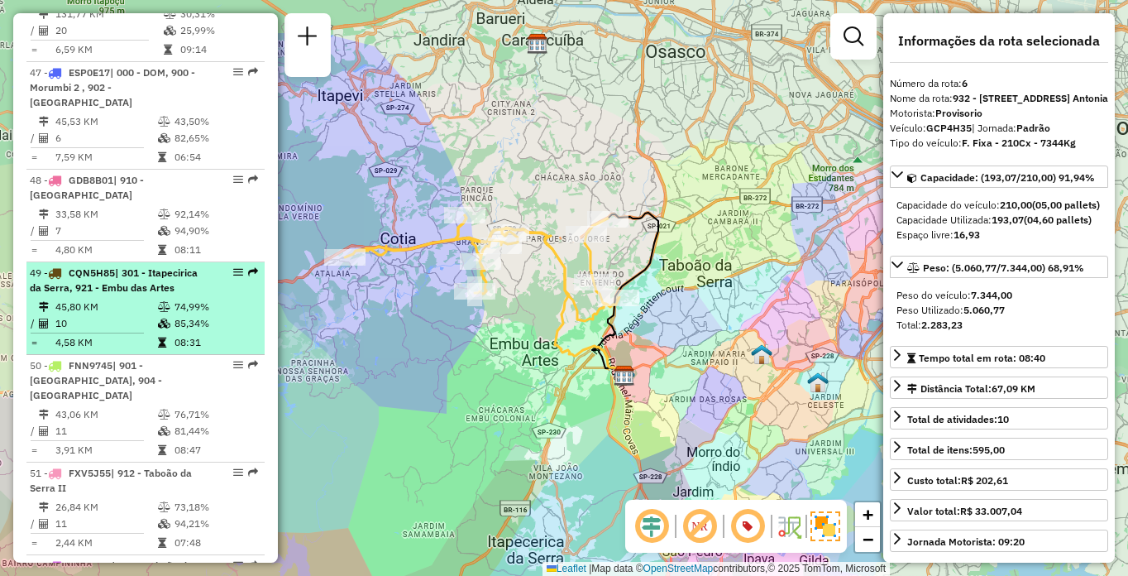
click at [203, 292] on div "49 - CQN5H85 | 301 - Itapecirica da Serra, 921 - Embu das Artes" at bounding box center [146, 281] width 232 height 30
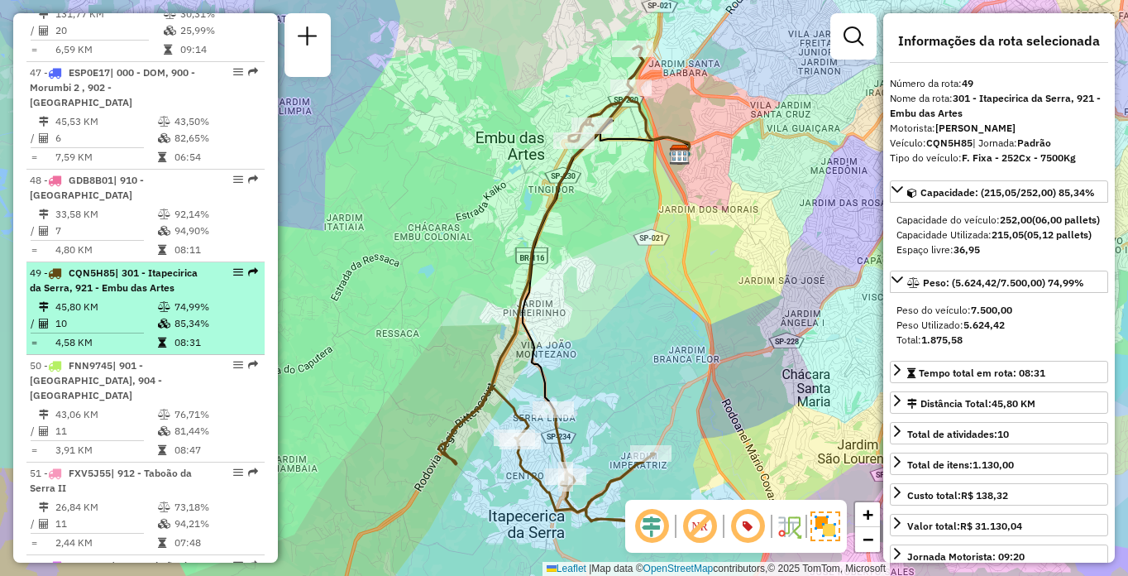
click at [127, 315] on td "45,80 KM" at bounding box center [106, 307] width 103 height 17
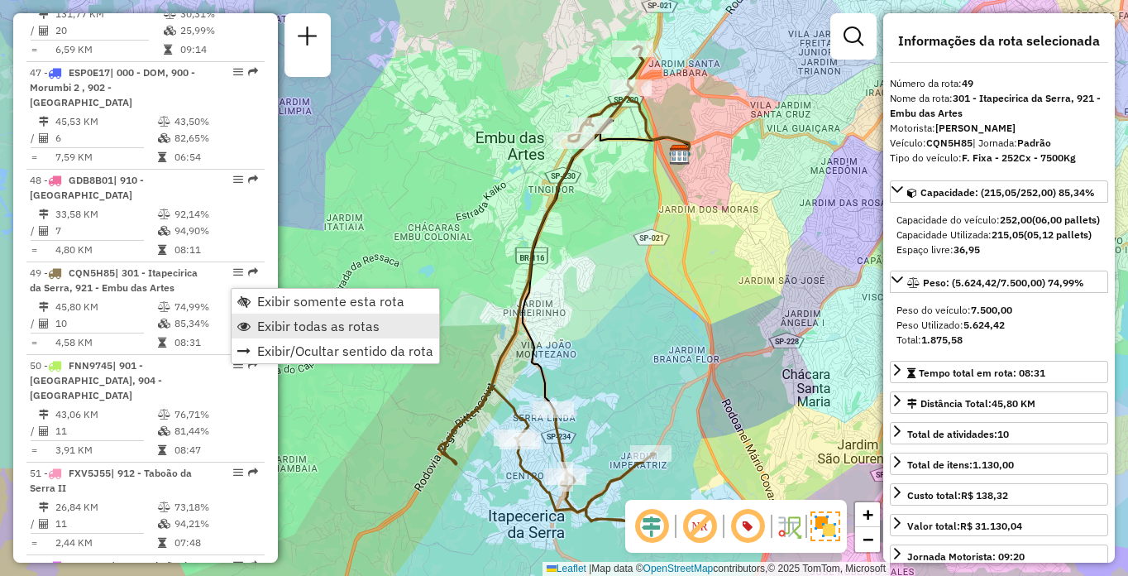
click at [308, 320] on span "Exibir todas as rotas" at bounding box center [318, 325] width 122 height 13
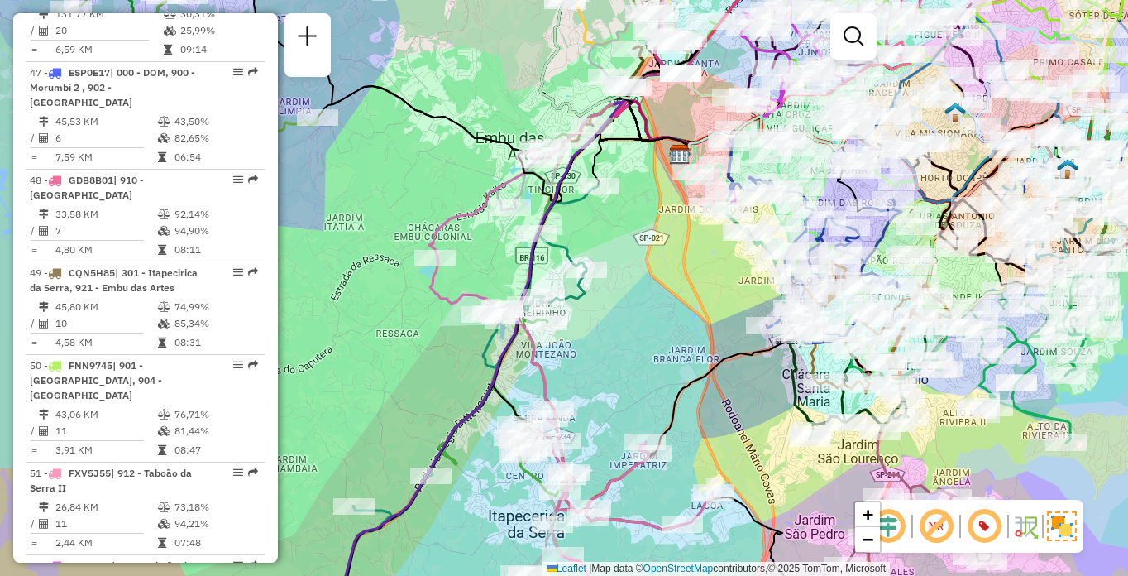
scroll to position [1787, 0]
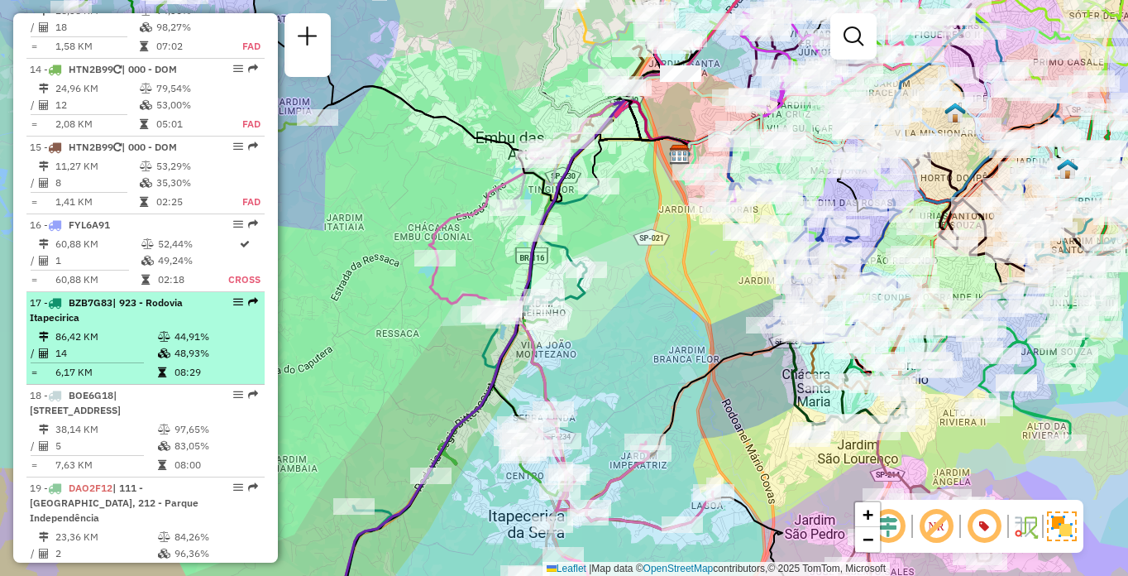
drag, startPoint x: 226, startPoint y: 289, endPoint x: 236, endPoint y: 285, distance: 10.5
select select "**********"
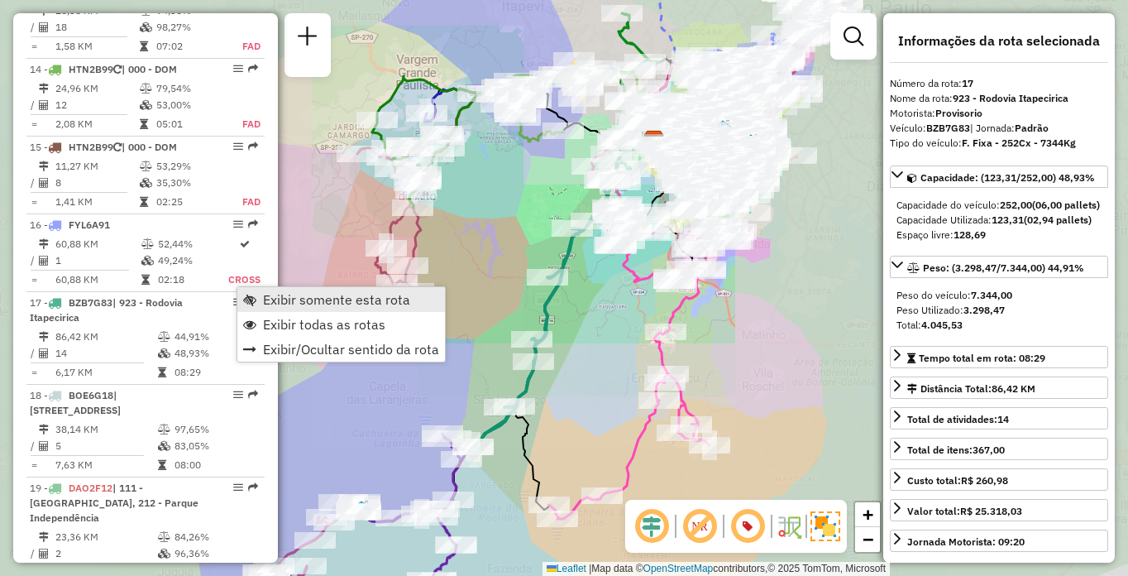
click at [280, 297] on span "Exibir somente esta rota" at bounding box center [336, 299] width 147 height 13
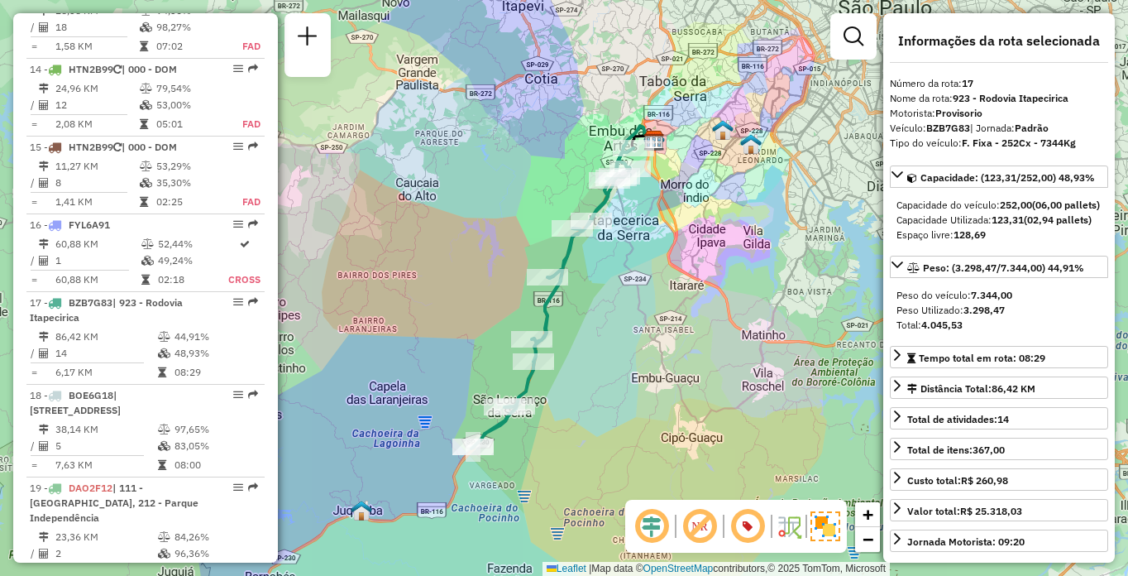
scroll to position [6126, 0]
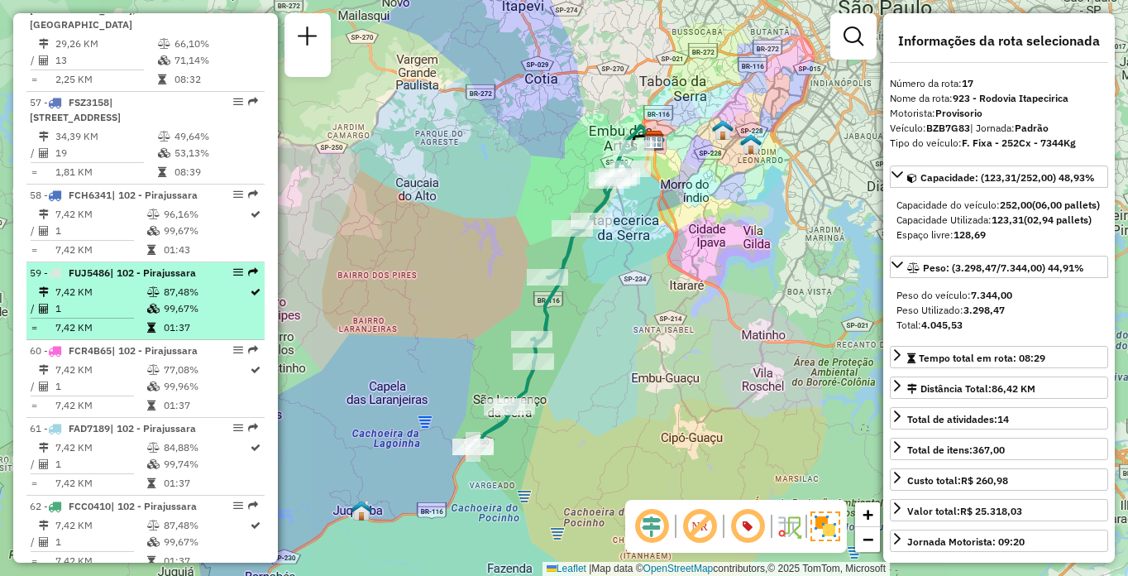
click at [131, 280] on div "59 - FUJ5486 | 102 - Pirajussara" at bounding box center [117, 273] width 175 height 15
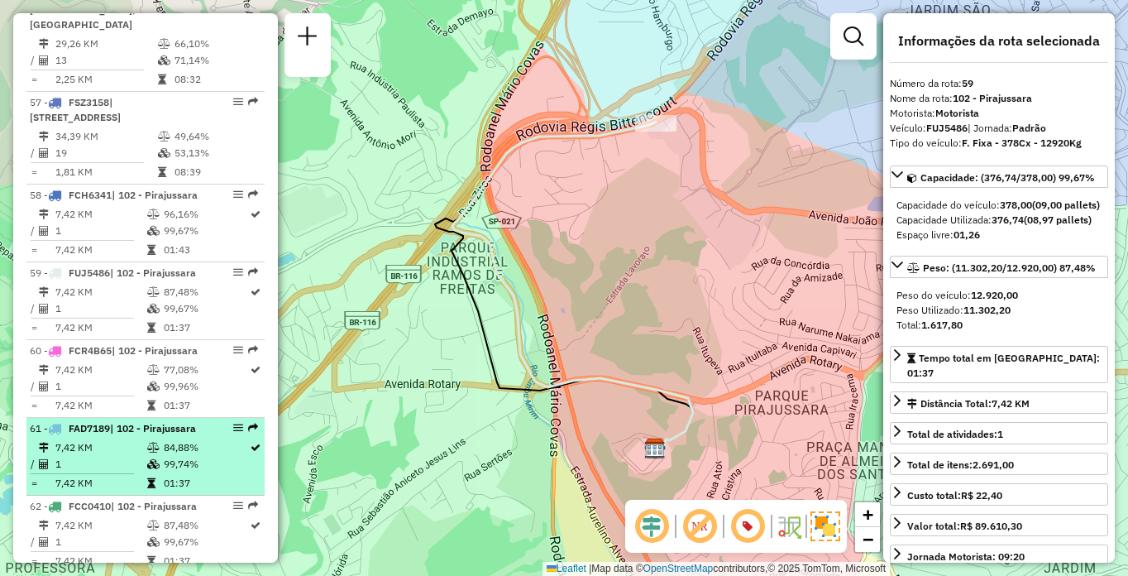
click at [113, 456] on td "7,42 KM" at bounding box center [101, 447] width 92 height 17
click at [107, 456] on td "7,42 KM" at bounding box center [101, 447] width 92 height 17
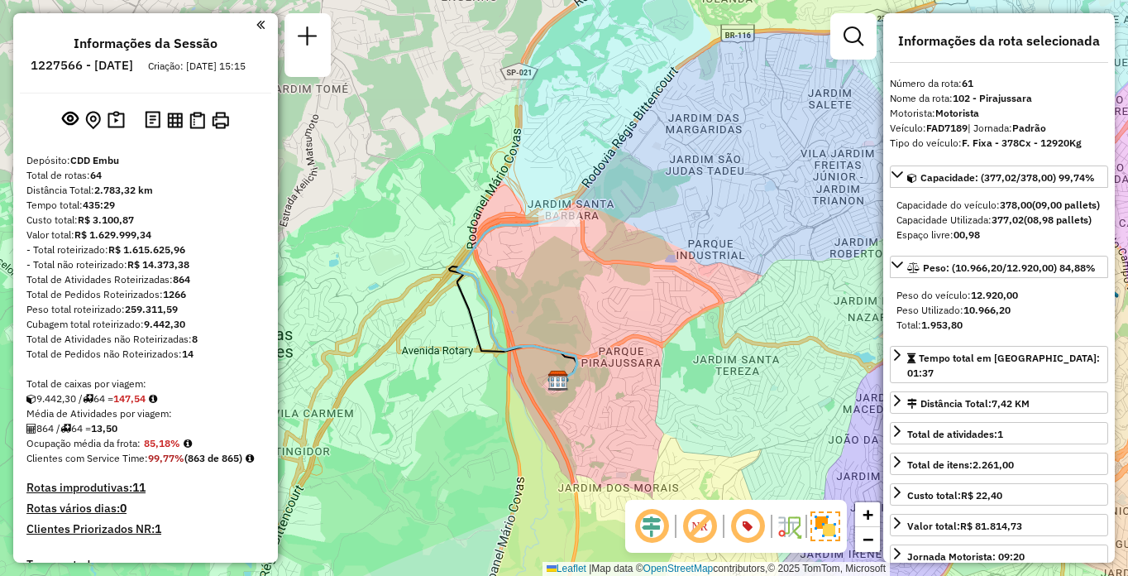
scroll to position [6218, 0]
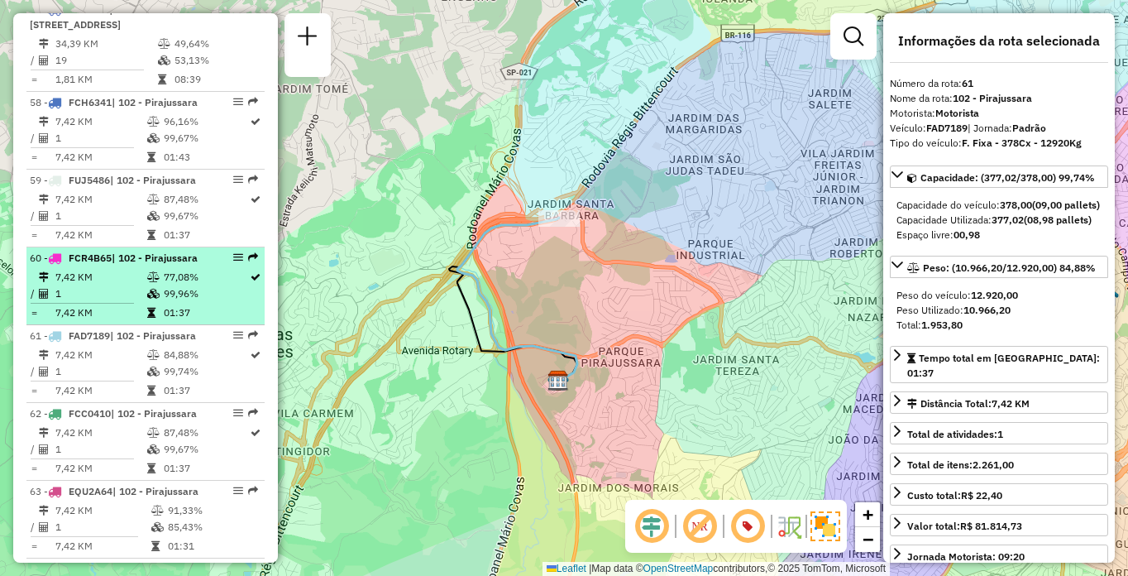
click at [126, 302] on td "1" at bounding box center [101, 293] width 92 height 17
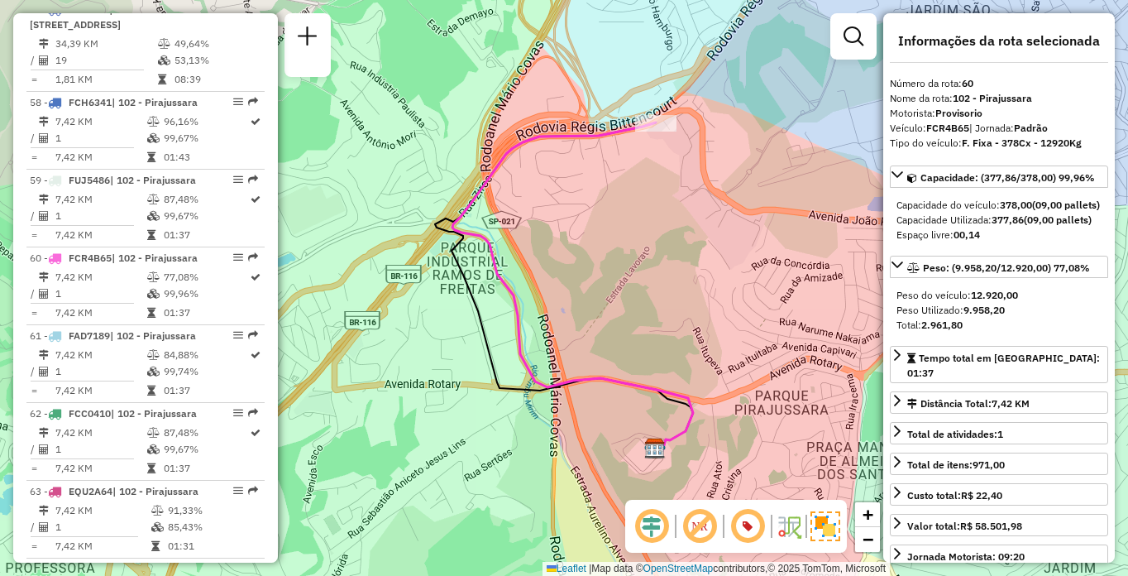
scroll to position [5555, 0]
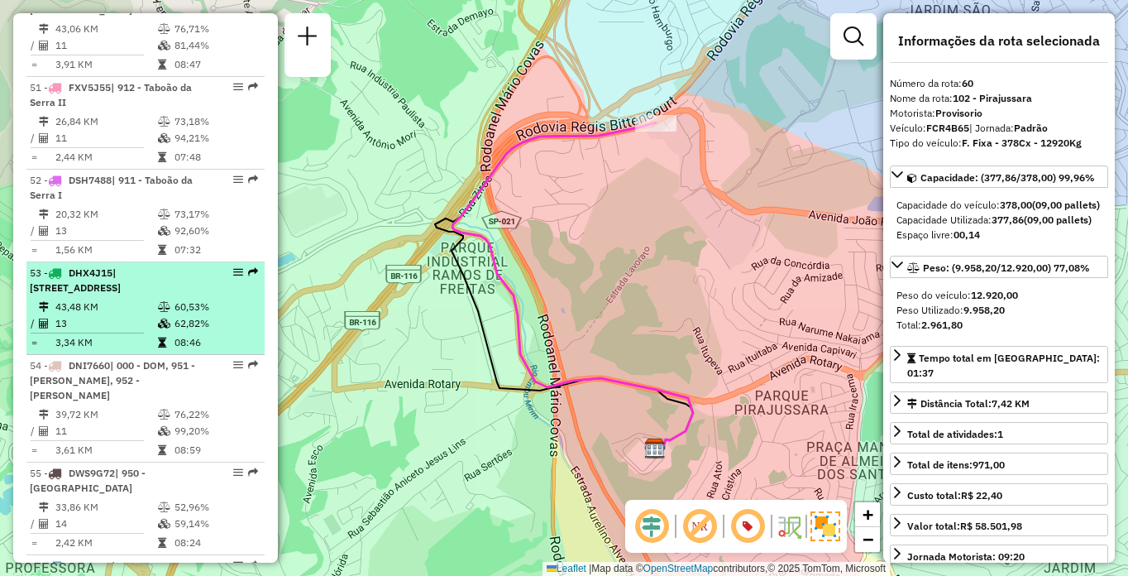
click at [108, 315] on td "43,48 KM" at bounding box center [106, 307] width 103 height 17
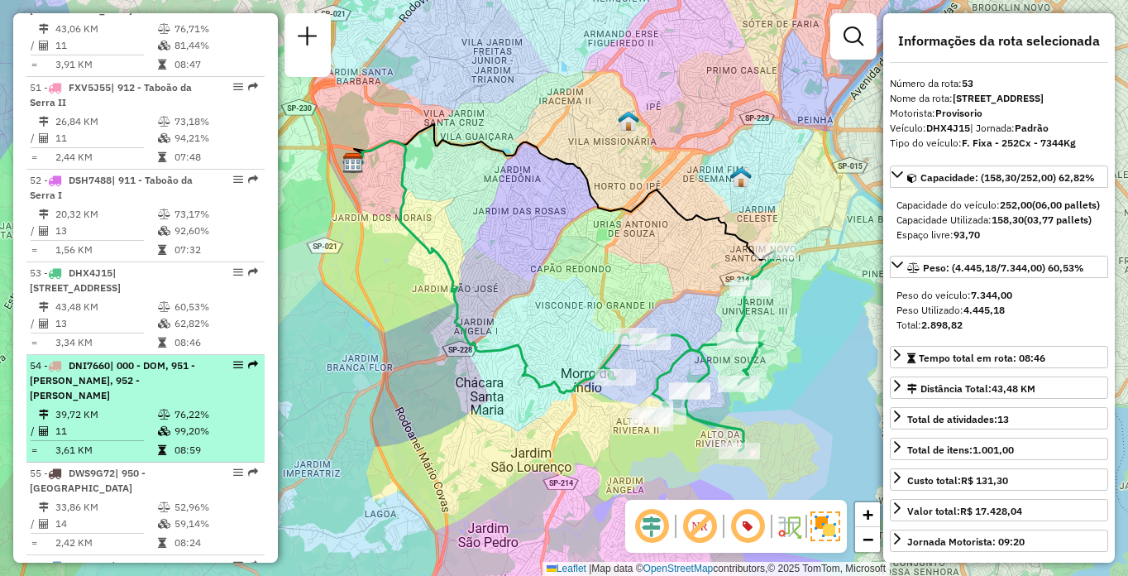
click at [136, 395] on span "| 000 - DOM, 951 - Giovane Gronchi, 952 - Patio Guida Caio" at bounding box center [112, 380] width 165 height 42
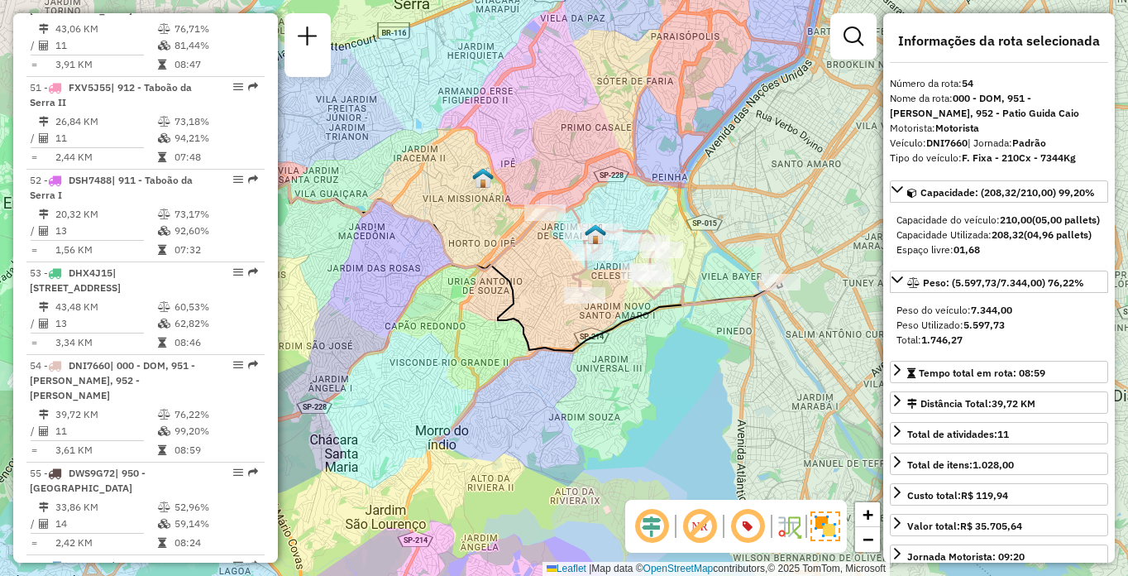
drag, startPoint x: 520, startPoint y: 304, endPoint x: 453, endPoint y: 283, distance: 69.6
click at [448, 283] on div "Janela de atendimento Grade de atendimento Capacidade Transportadoras Veículos …" at bounding box center [564, 288] width 1128 height 576
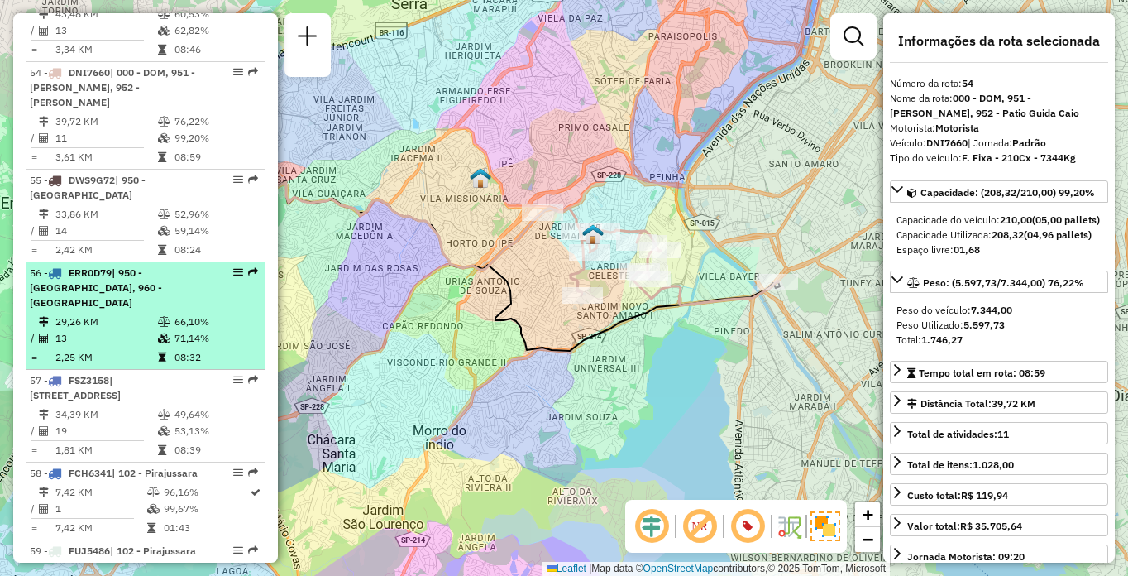
click at [95, 308] on span "| 950 - Jardim Germânia, 960 - Vila das Belezas" at bounding box center [96, 287] width 132 height 42
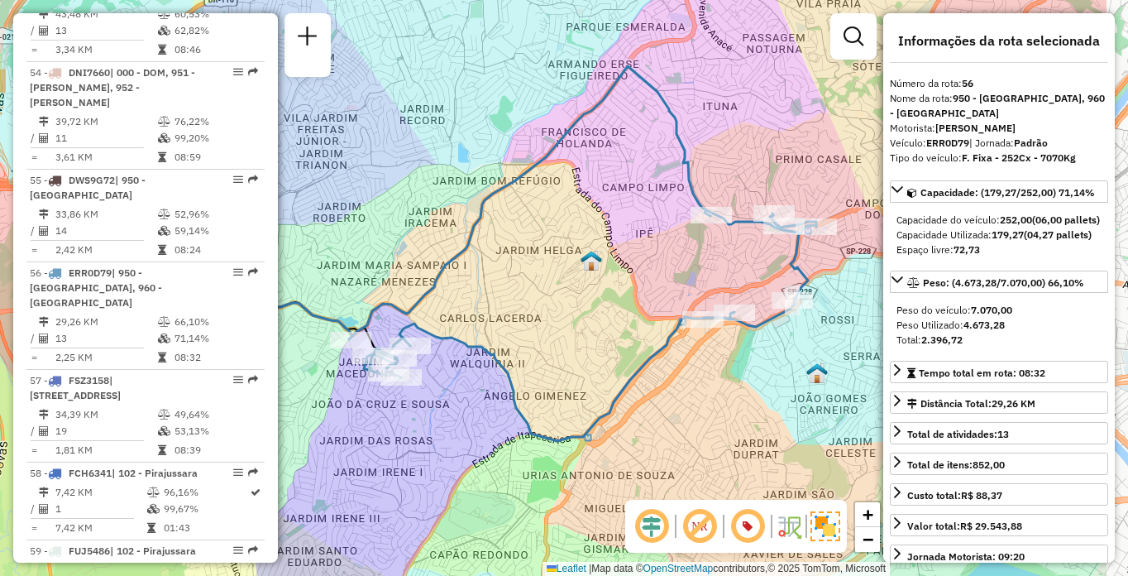
drag, startPoint x: 696, startPoint y: 314, endPoint x: 562, endPoint y: 280, distance: 138.5
click at [562, 280] on div "Janela de atendimento Grade de atendimento Capacidade Transportadoras Veículos …" at bounding box center [564, 288] width 1128 height 576
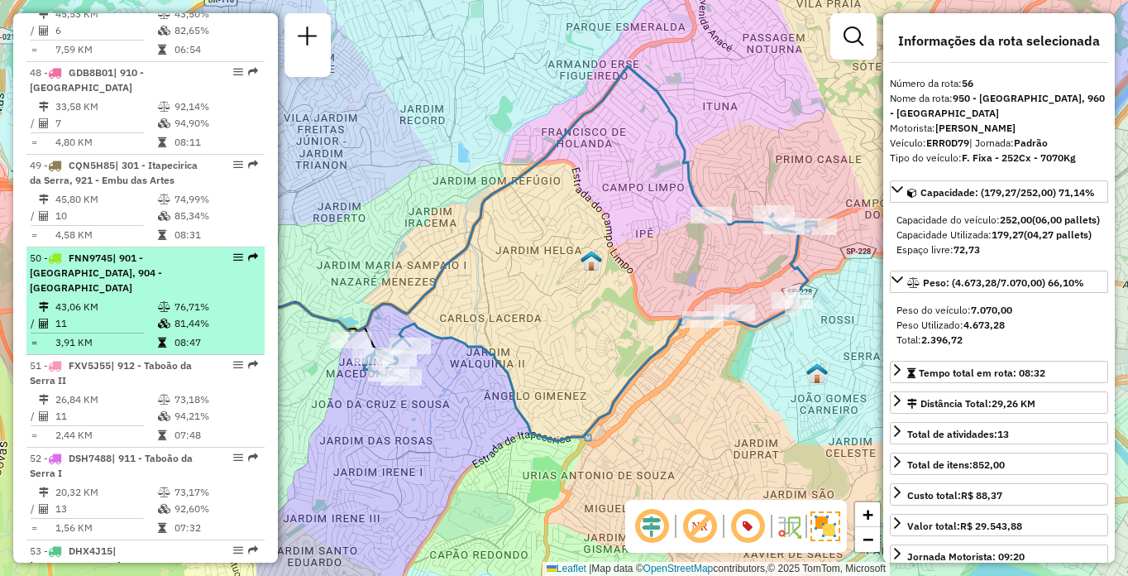
click at [112, 315] on td "43,06 KM" at bounding box center [106, 307] width 103 height 17
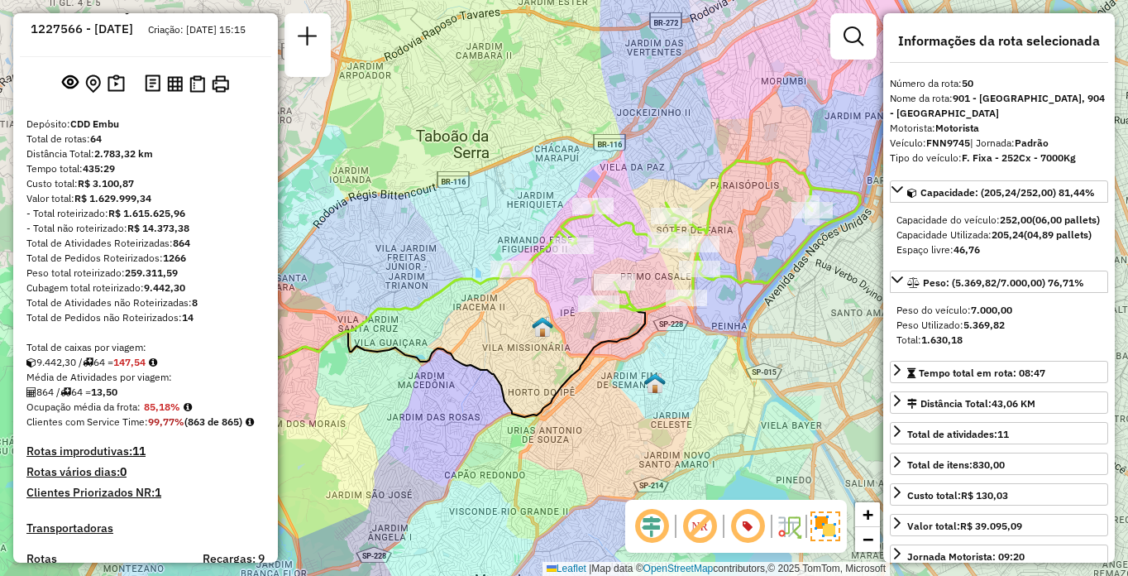
scroll to position [5940, 0]
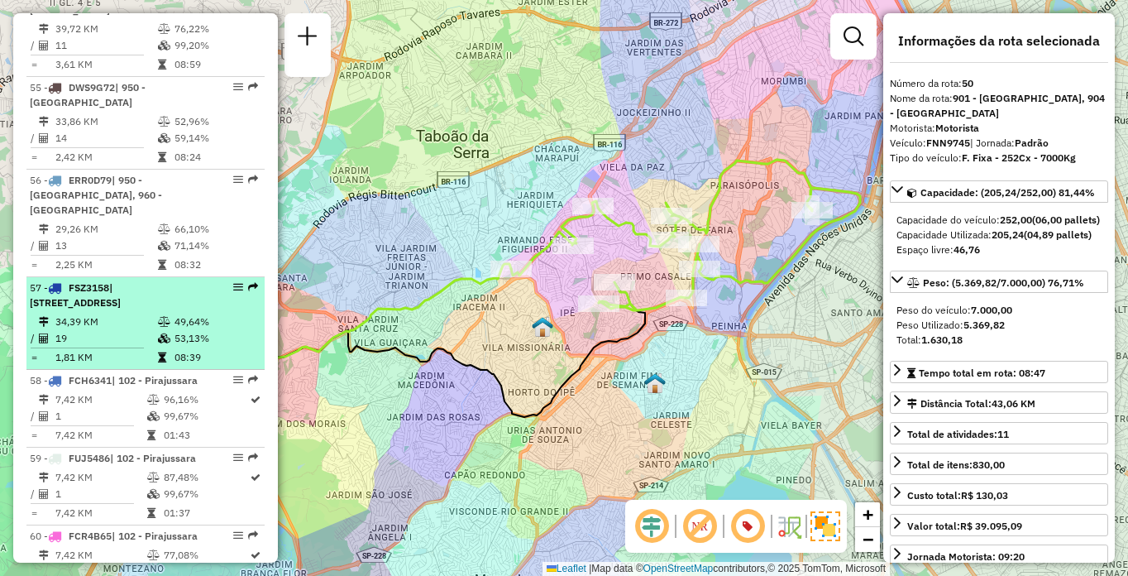
click at [132, 325] on td "34,39 KM" at bounding box center [106, 322] width 103 height 17
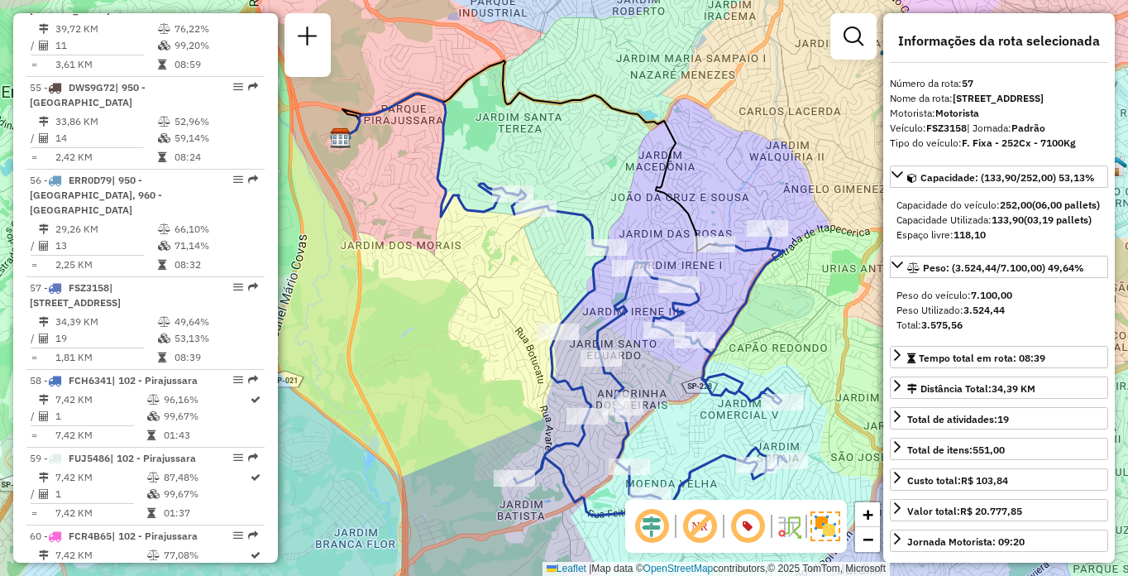
scroll to position [6496, 0]
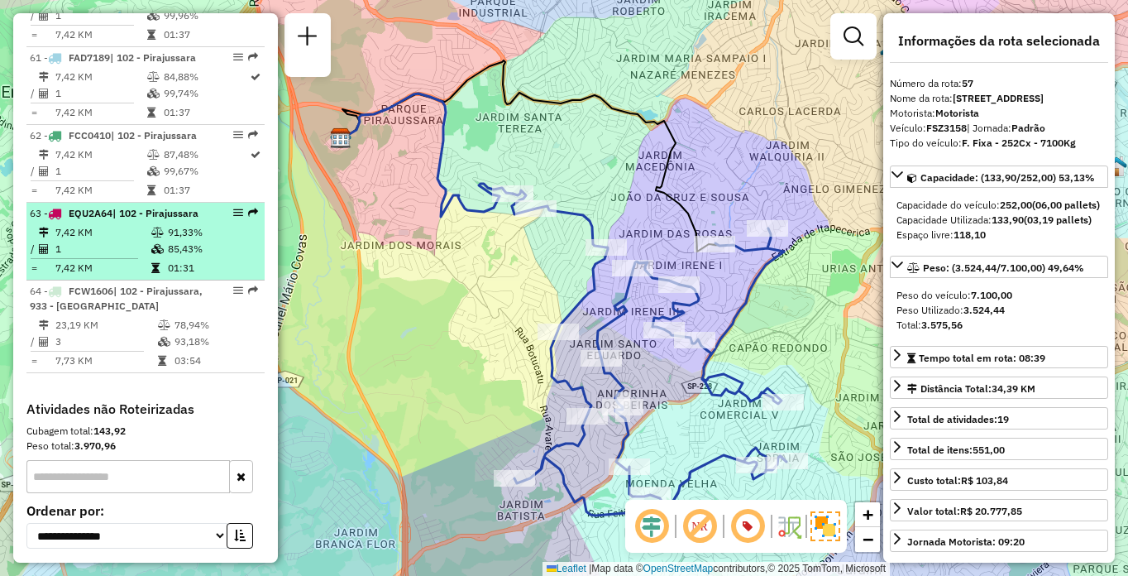
click at [137, 241] on td "7,42 KM" at bounding box center [103, 232] width 96 height 17
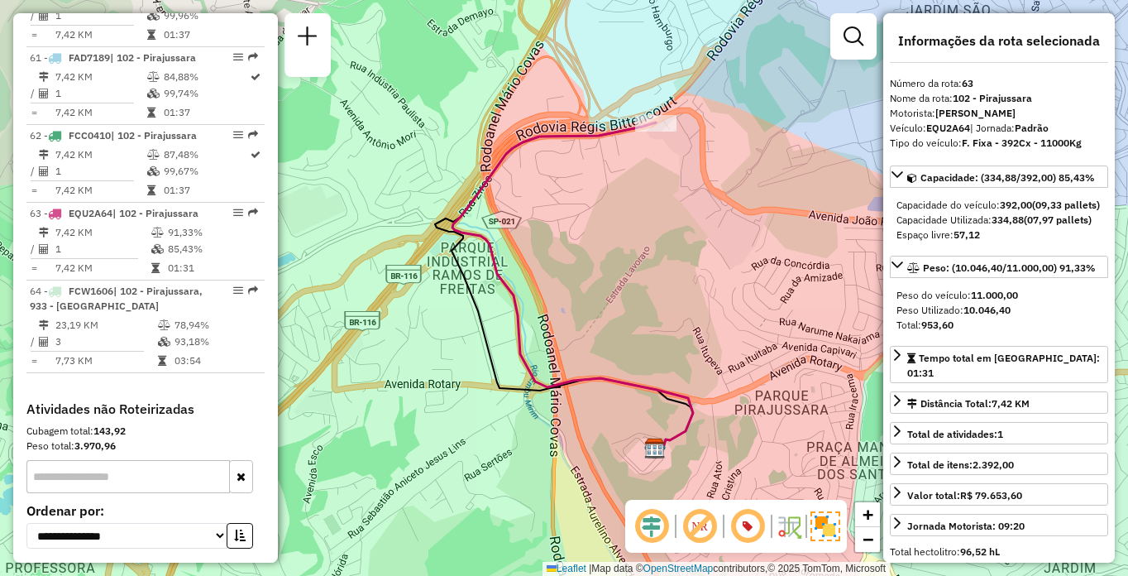
scroll to position [6033, 0]
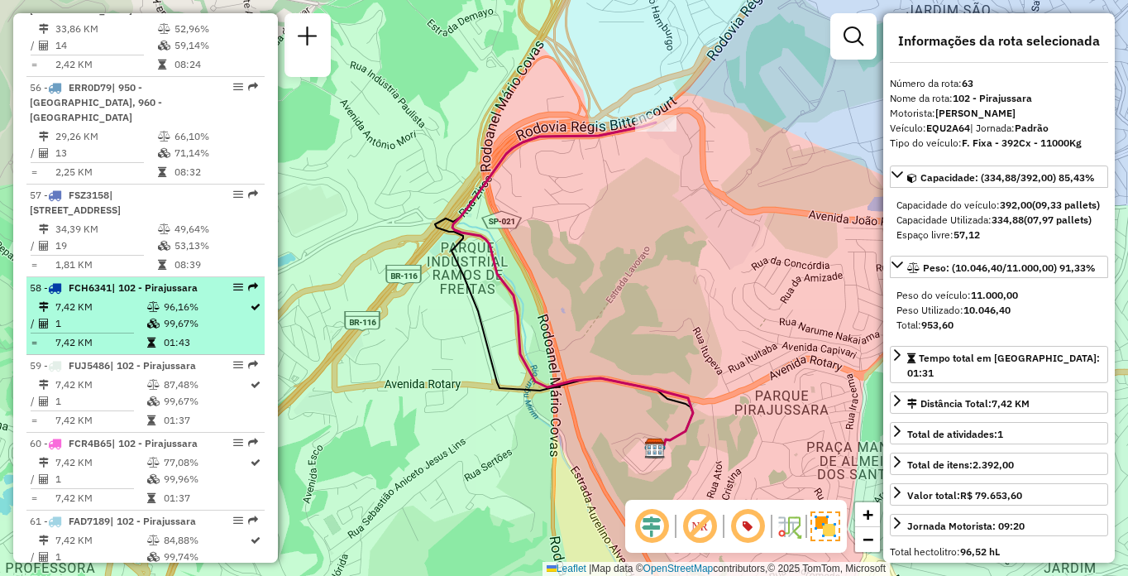
click at [127, 295] on div "58 - FCH6341 | 102 - Pirajussara" at bounding box center [117, 287] width 175 height 15
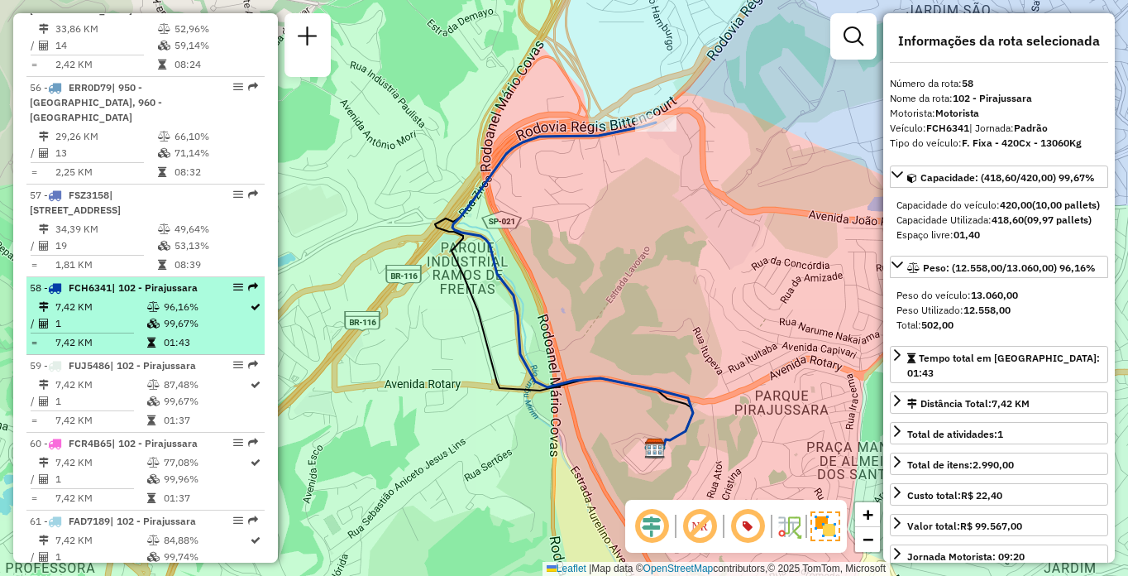
click at [141, 315] on td "7,42 KM" at bounding box center [101, 307] width 92 height 17
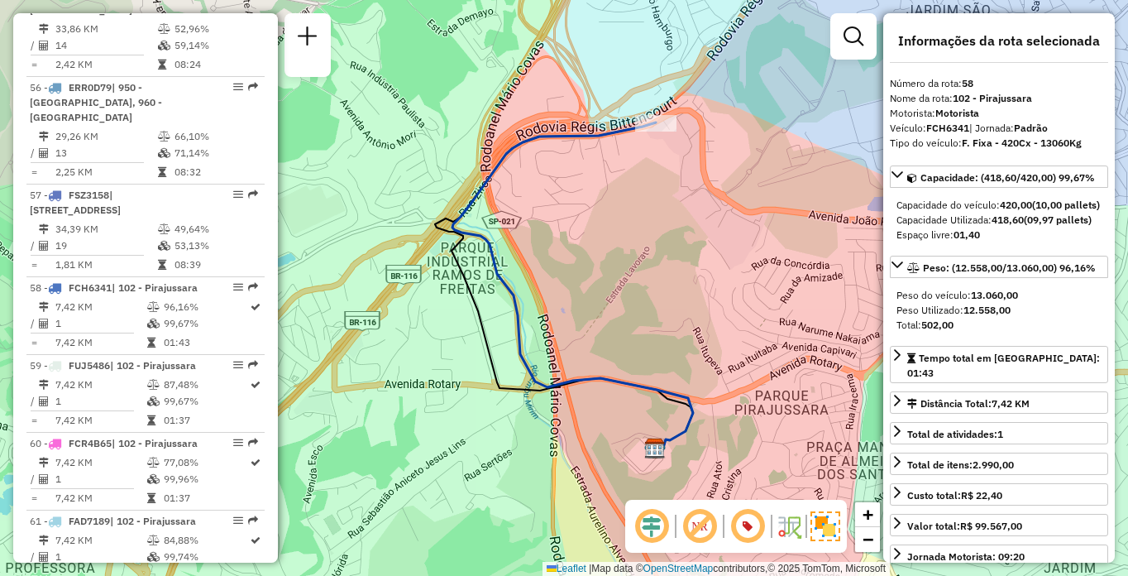
scroll to position [6589, 0]
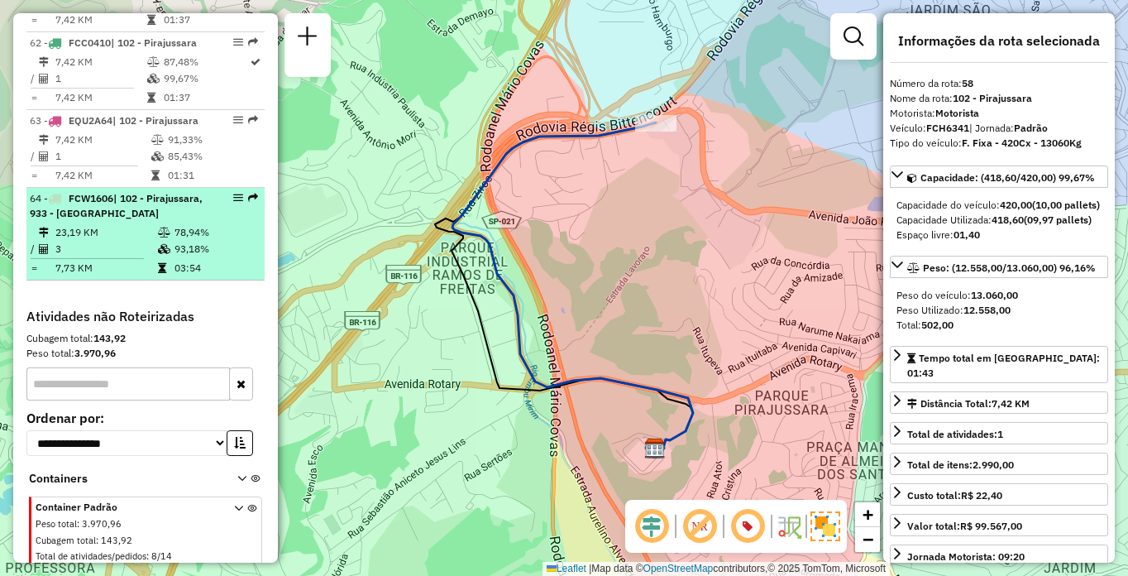
click at [98, 276] on td "7,73 KM" at bounding box center [106, 268] width 103 height 17
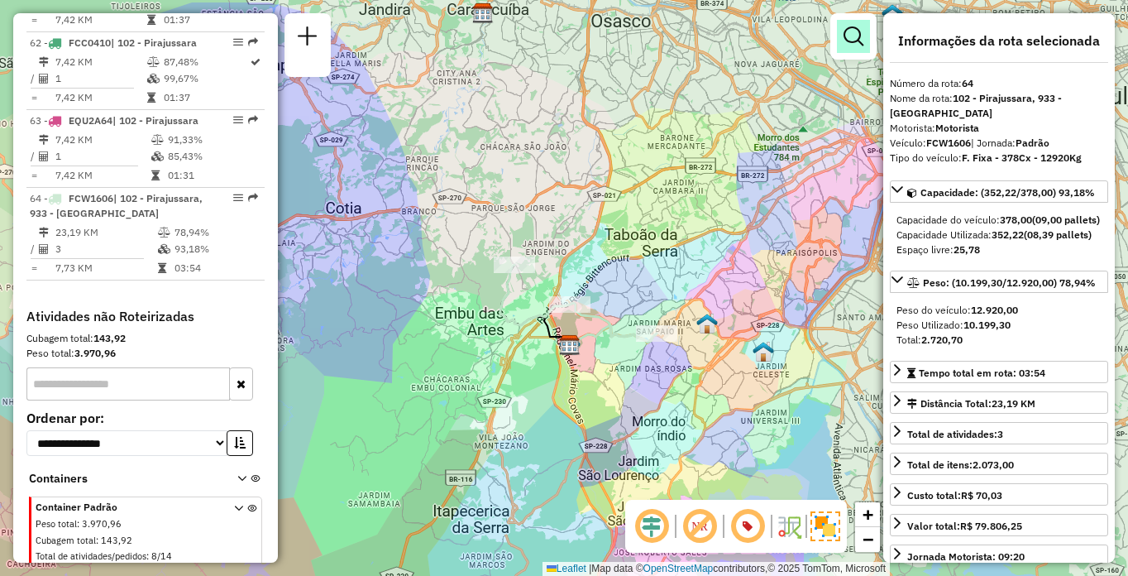
scroll to position [794, 0]
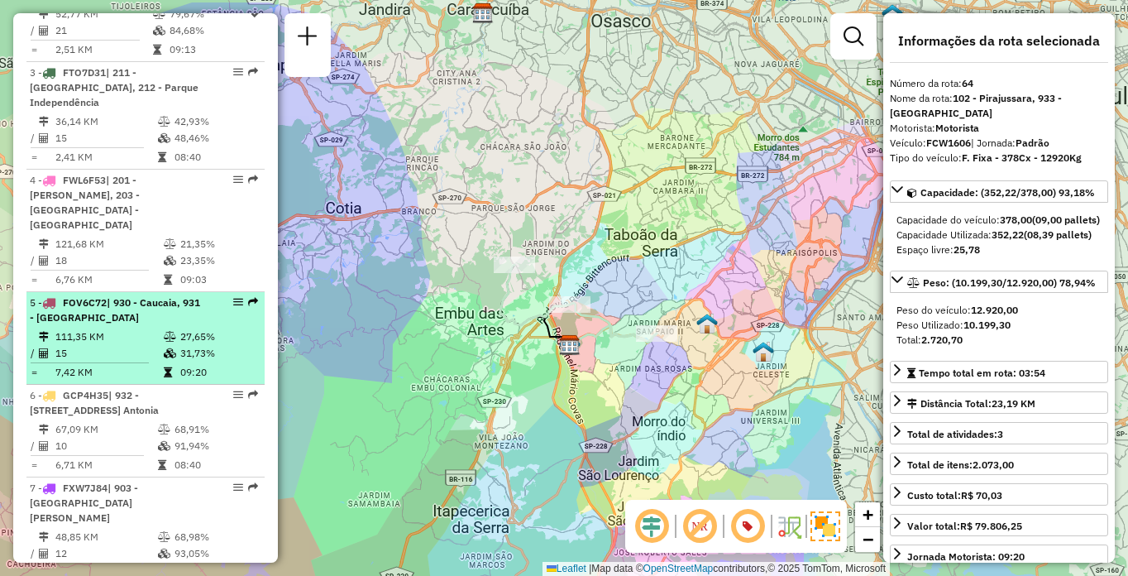
click at [102, 345] on td "15" at bounding box center [109, 353] width 108 height 17
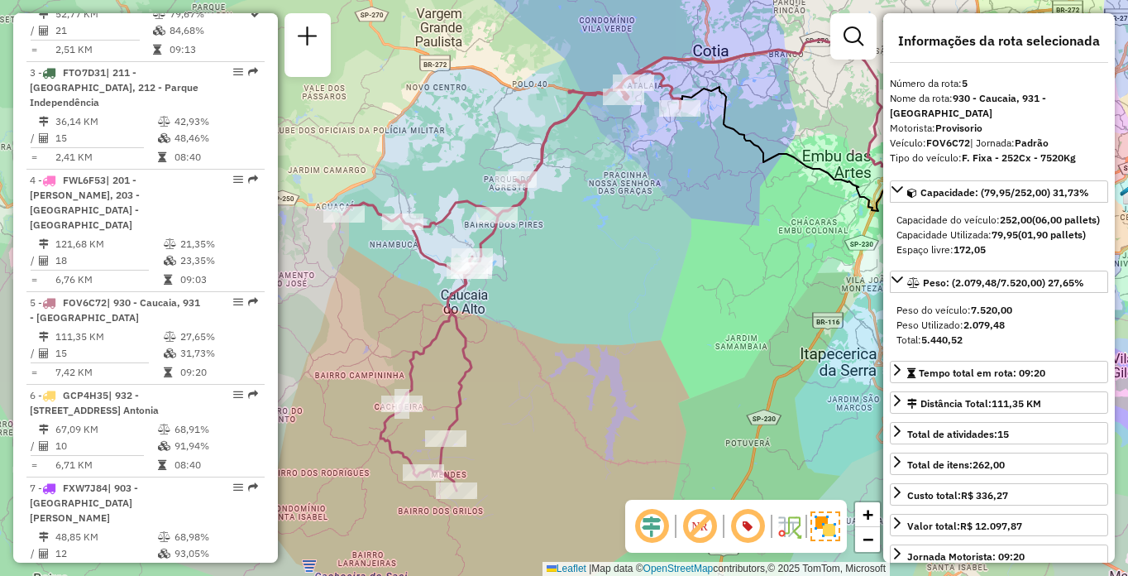
drag, startPoint x: 513, startPoint y: 368, endPoint x: 592, endPoint y: 346, distance: 81.7
click at [592, 346] on div "Janela de atendimento Grade de atendimento Capacidade Transportadoras Veículos …" at bounding box center [564, 288] width 1128 height 576
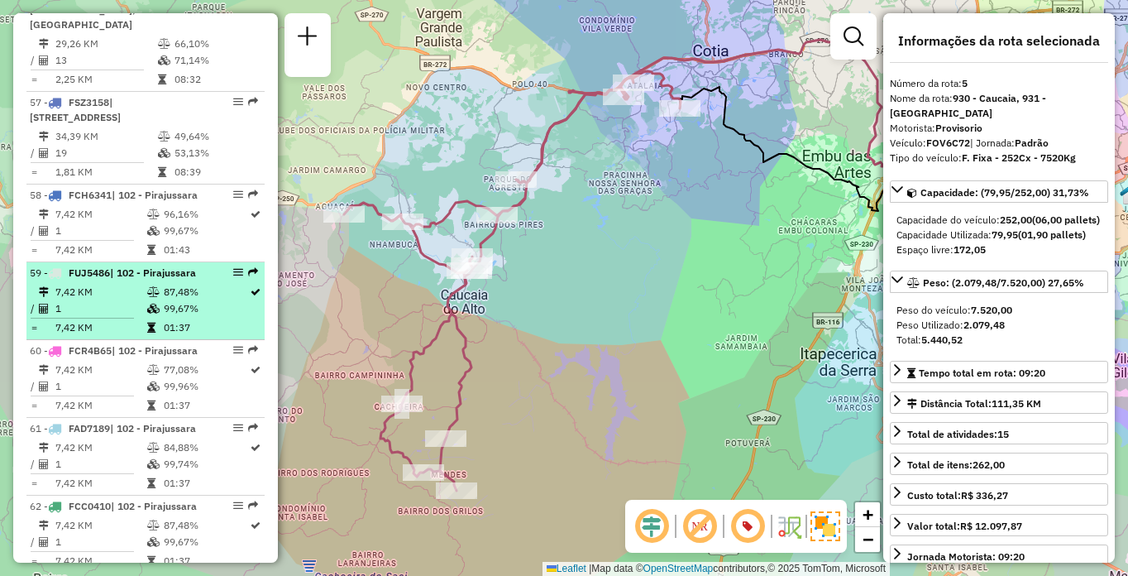
click at [128, 312] on li "59 - FUJ5486 | 102 - Pirajussara 7,42 KM 87,48% / 1 99,67% = 7,42 KM 01:37" at bounding box center [145, 301] width 238 height 78
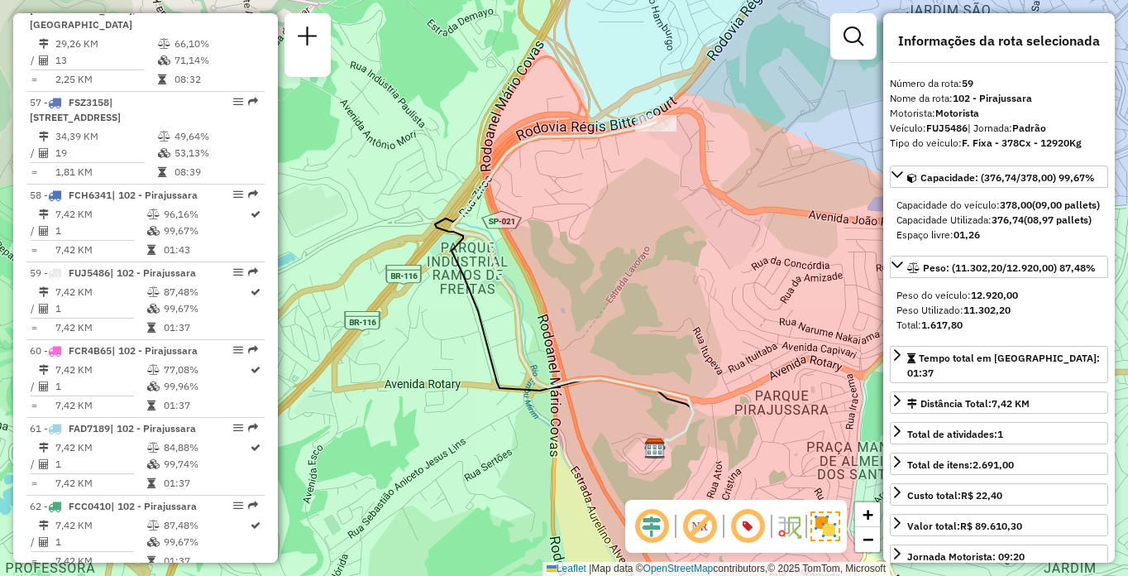
scroll to position [6116, 0]
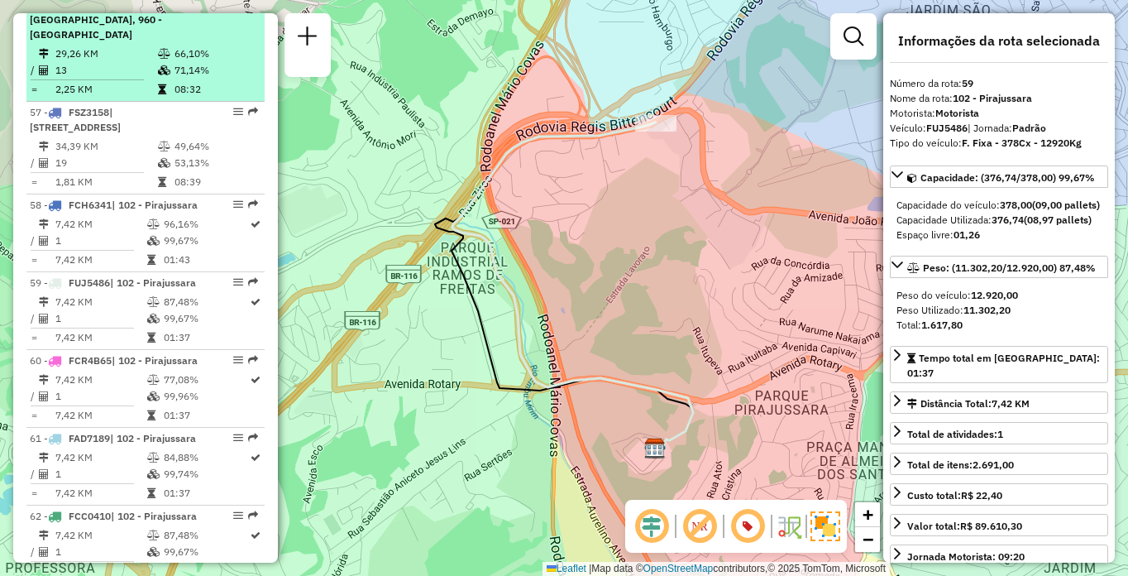
click at [122, 60] on td "29,26 KM" at bounding box center [106, 54] width 103 height 17
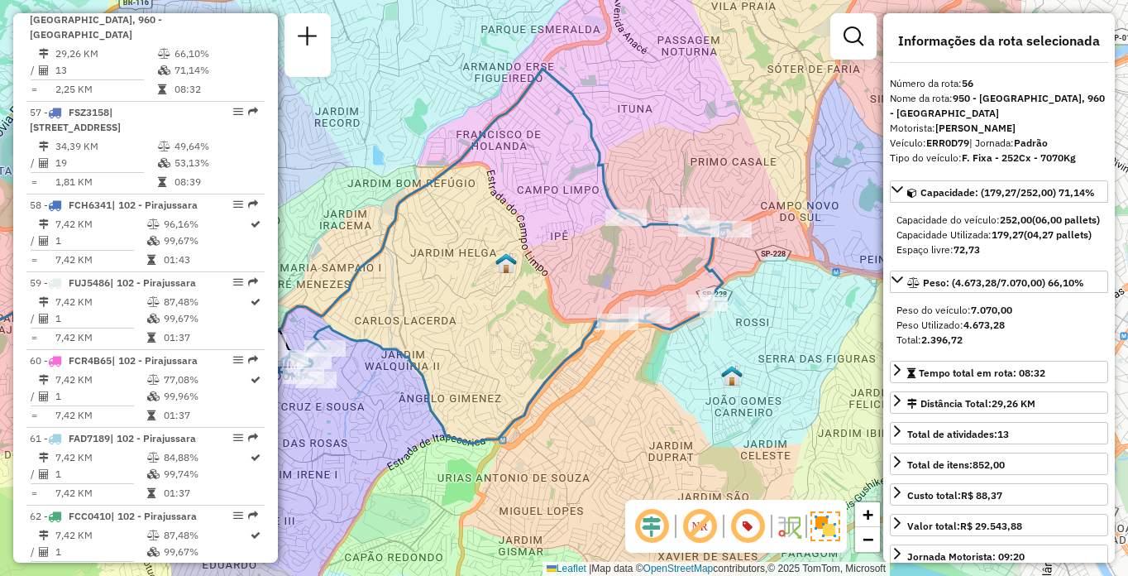
drag, startPoint x: 729, startPoint y: 326, endPoint x: 501, endPoint y: 294, distance: 230.6
click at [501, 294] on div "Janela de atendimento Grade de atendimento Capacidade Transportadoras Veículos …" at bounding box center [564, 288] width 1128 height 576
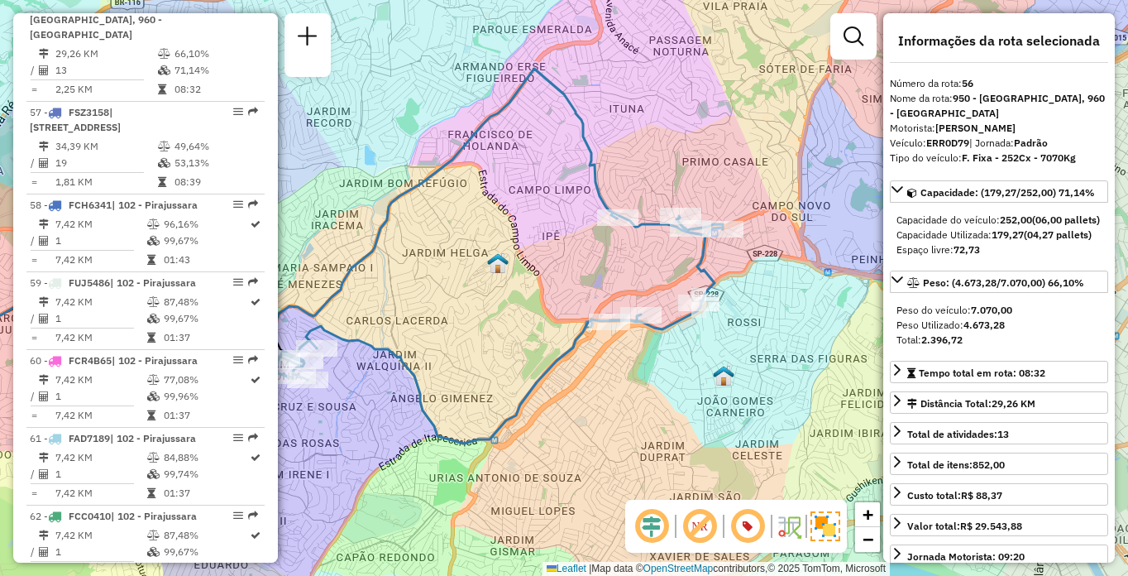
scroll to position [5462, 0]
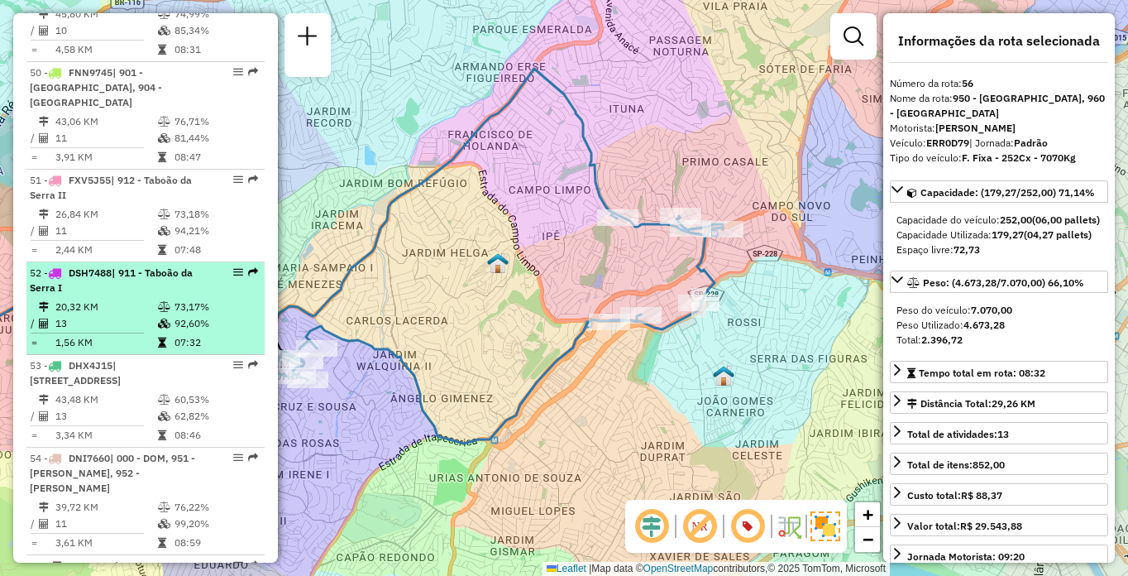
click at [151, 332] on td "13" at bounding box center [106, 323] width 103 height 17
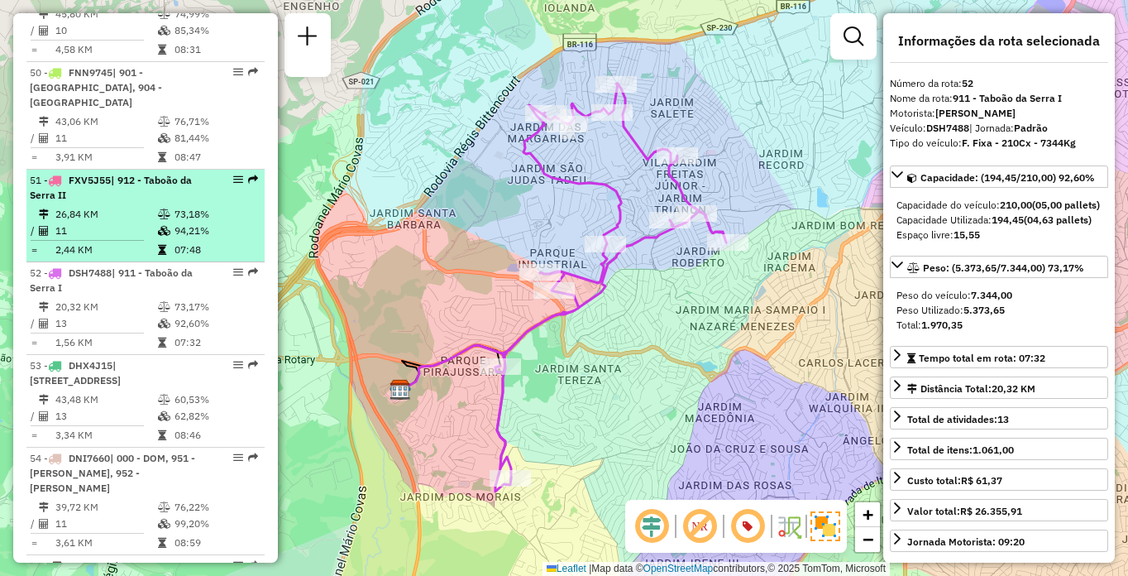
click at [141, 239] on td "11" at bounding box center [106, 231] width 103 height 17
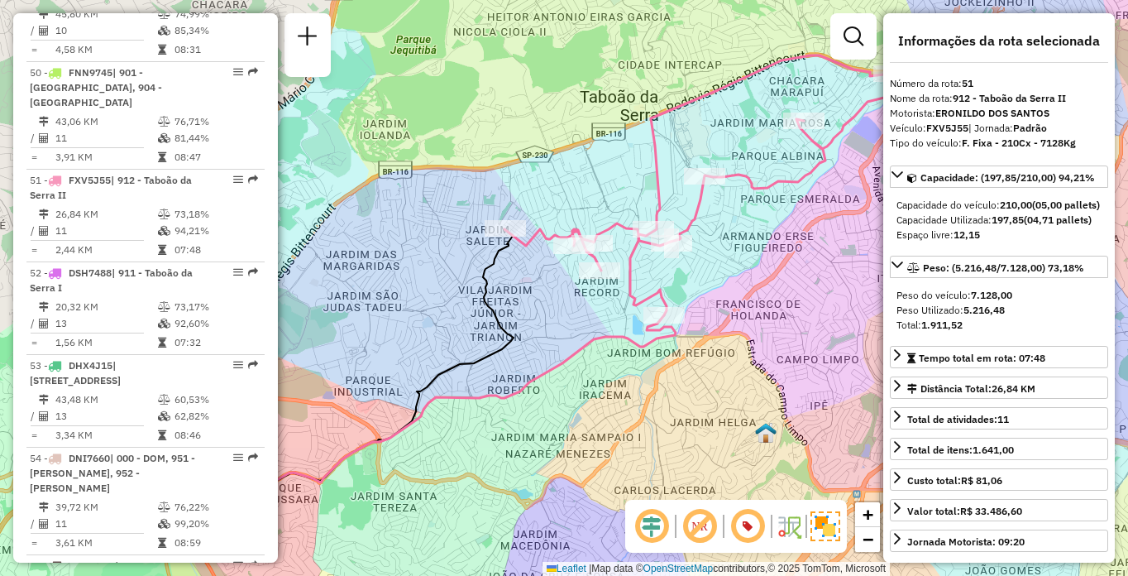
scroll to position [6404, 0]
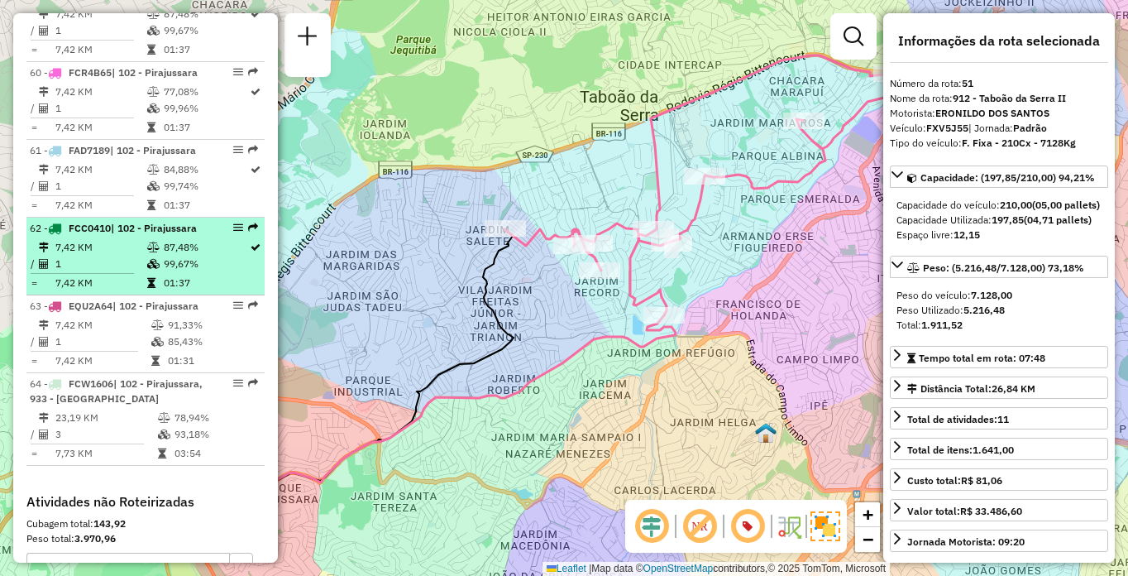
click at [112, 274] on hr at bounding box center [82, 273] width 103 height 1
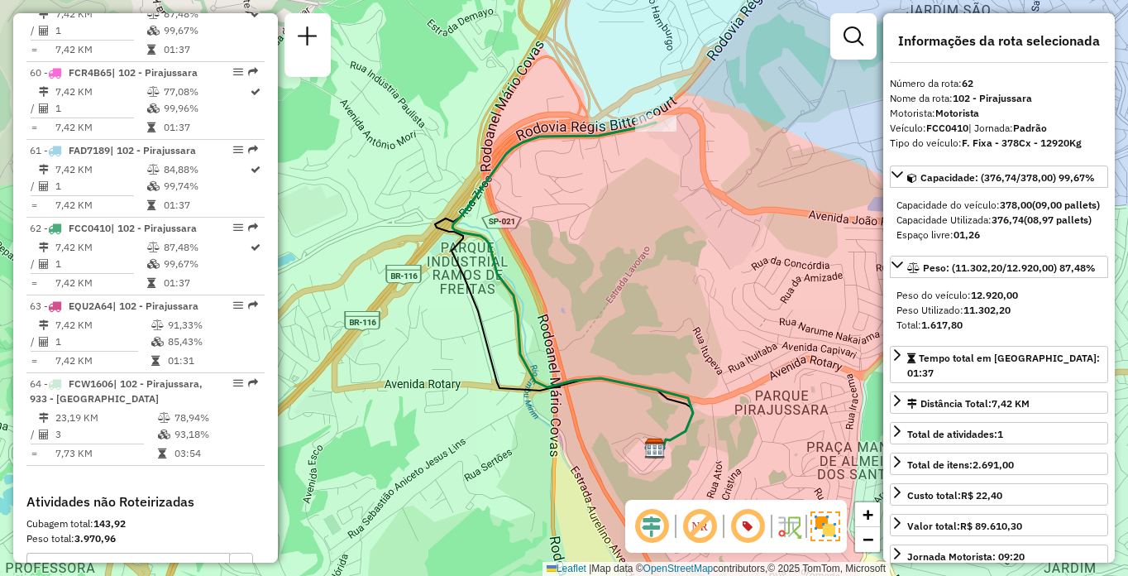
scroll to position [5077, 0]
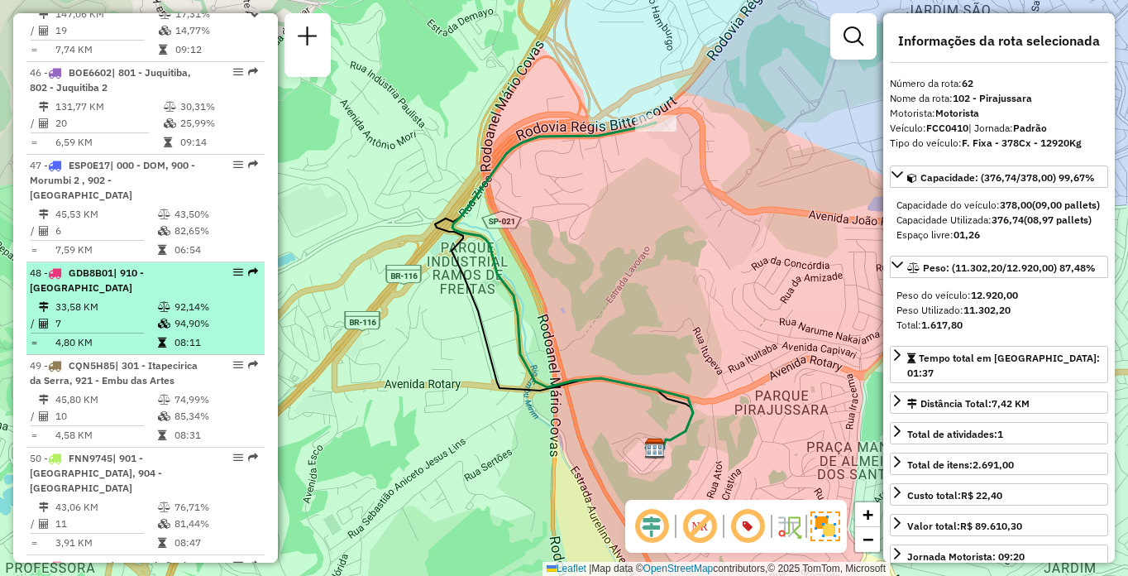
click at [101, 279] on span "GDB8B01" at bounding box center [91, 272] width 45 height 12
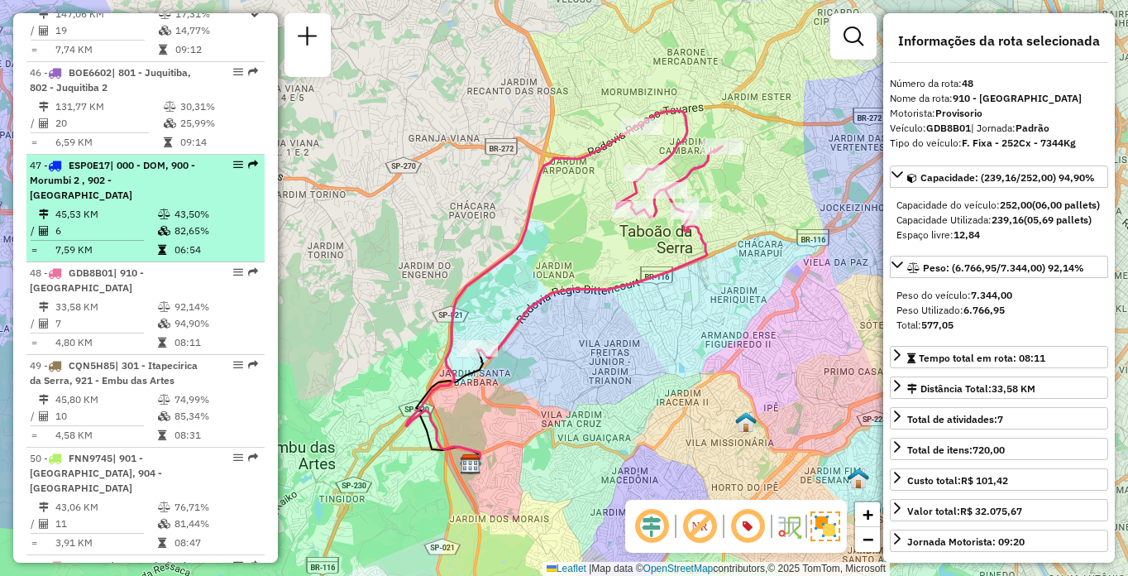
click at [119, 201] on span "| 000 - DOM, 900 - Morumbi 2 , 902 - Morumbi" at bounding box center [112, 180] width 165 height 42
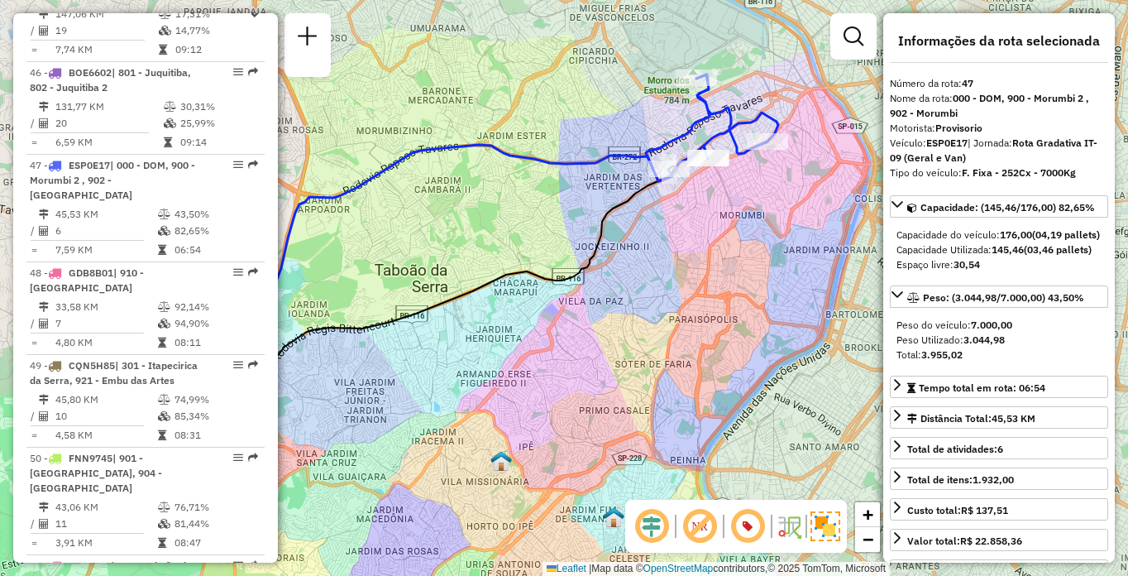
drag, startPoint x: 606, startPoint y: 227, endPoint x: 499, endPoint y: 229, distance: 106.8
click at [499, 229] on div "Janela de atendimento Grade de atendimento Capacidade Transportadoras Veículos …" at bounding box center [564, 288] width 1128 height 576
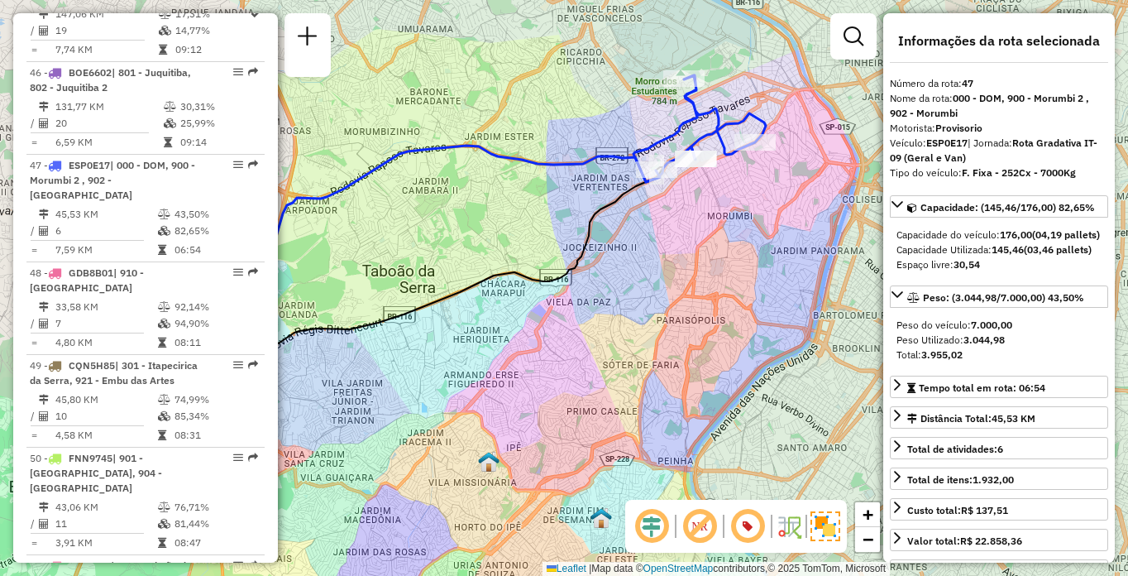
scroll to position [4461, 0]
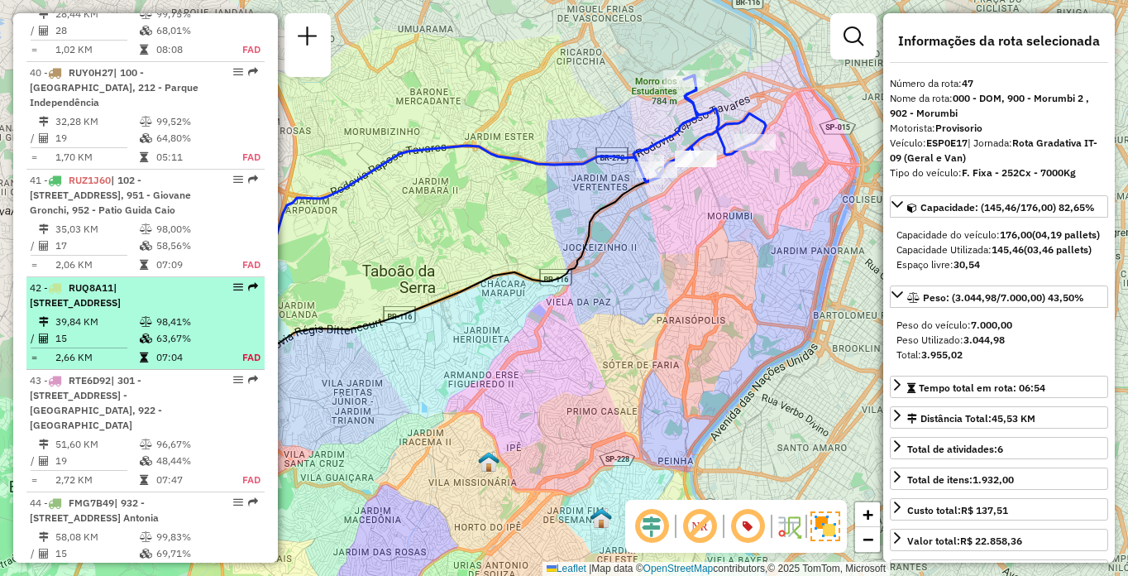
click at [132, 330] on td "39,84 KM" at bounding box center [97, 322] width 84 height 17
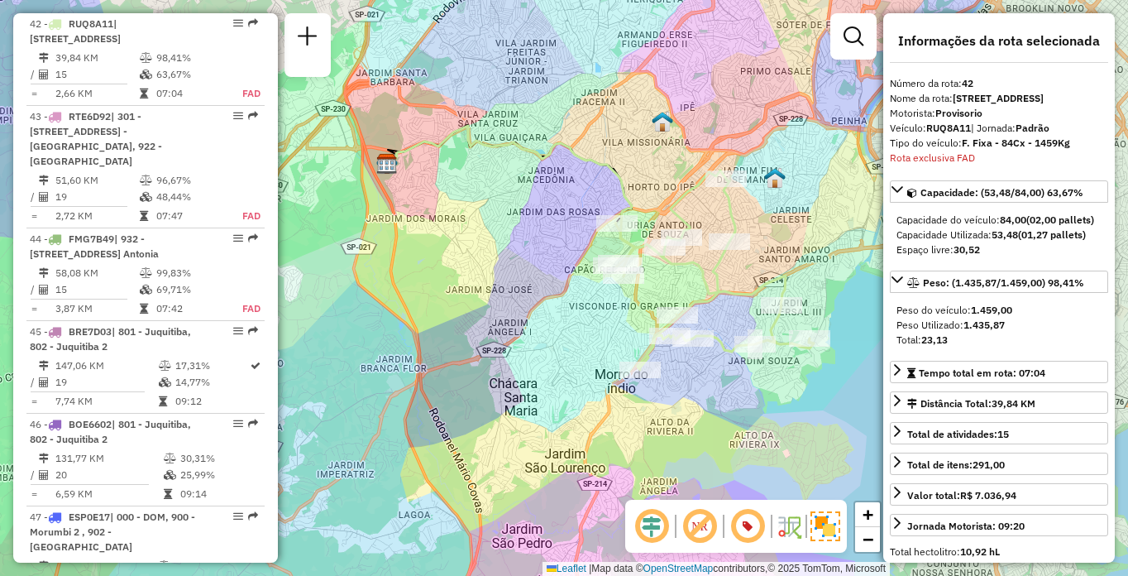
scroll to position [4231, 0]
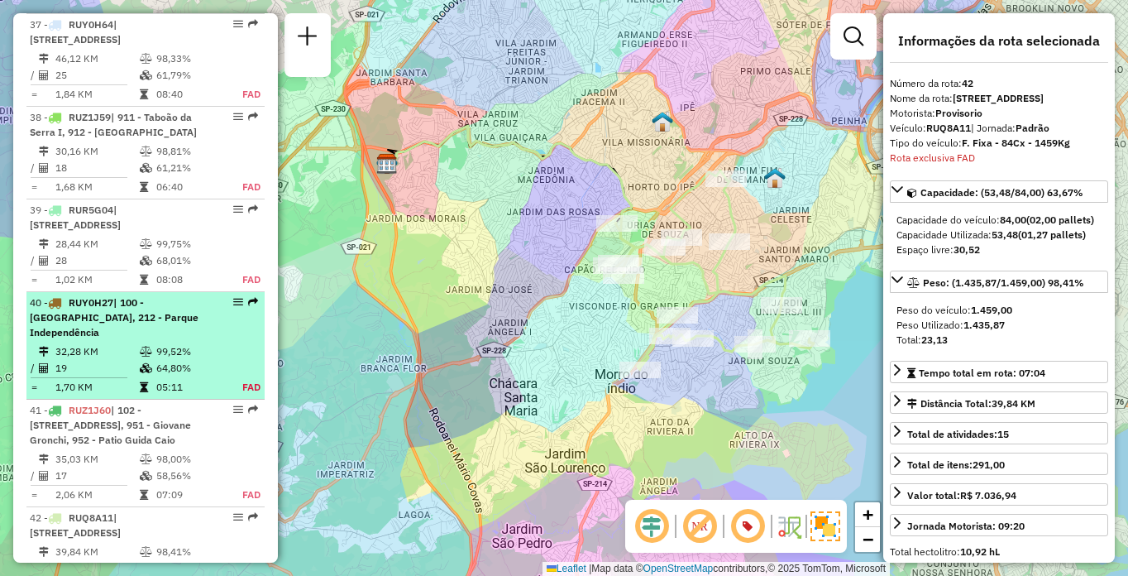
click at [61, 360] on td "19" at bounding box center [97, 368] width 84 height 17
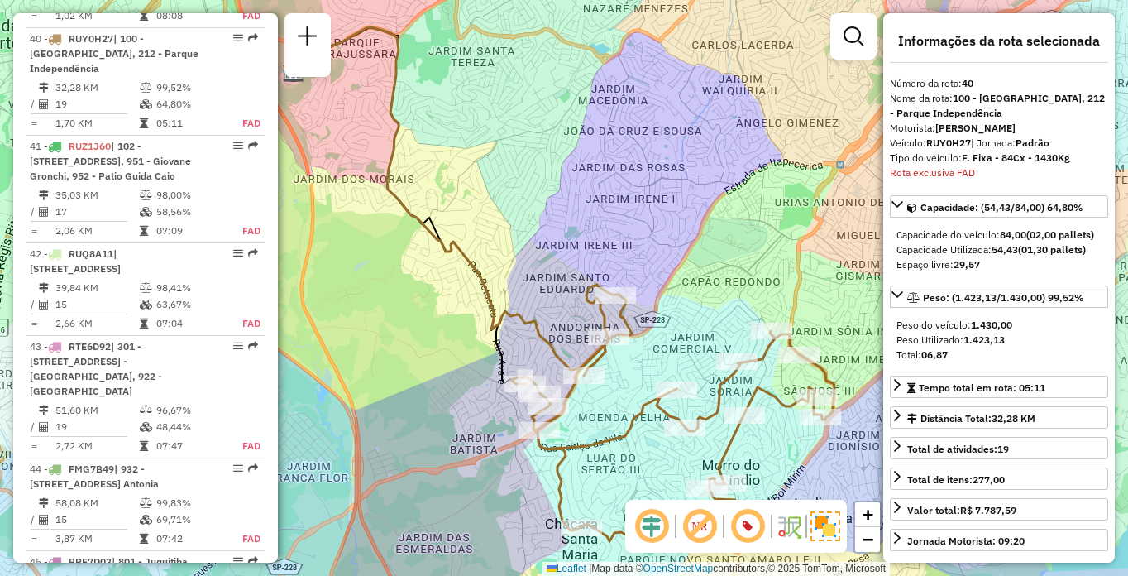
scroll to position [994, 0]
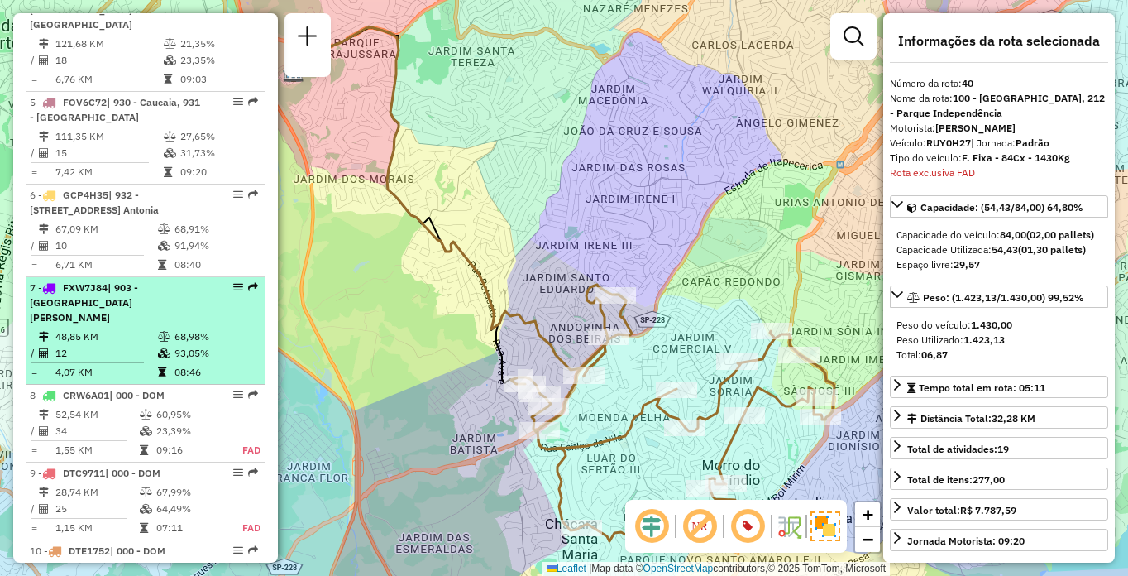
click at [141, 385] on li "8 - CRW6A01 | 000 - DOM 52,54 KM 60,95% / 34 23,39% = 1,55 KM 09:16 FAD" at bounding box center [145, 424] width 238 height 78
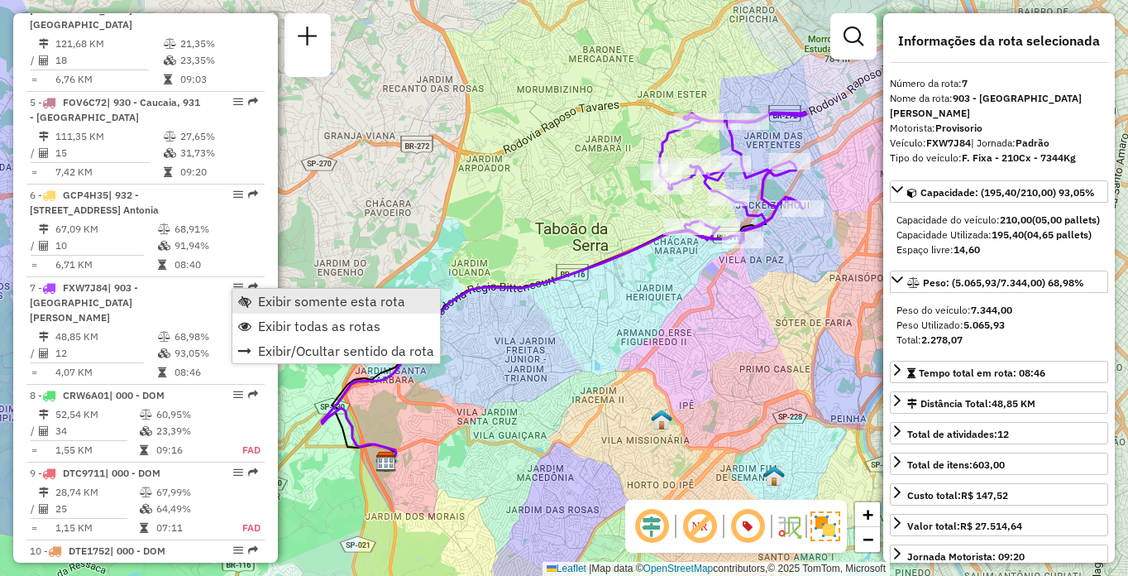
click at [323, 299] on span "Exibir somente esta rota" at bounding box center [331, 301] width 147 height 13
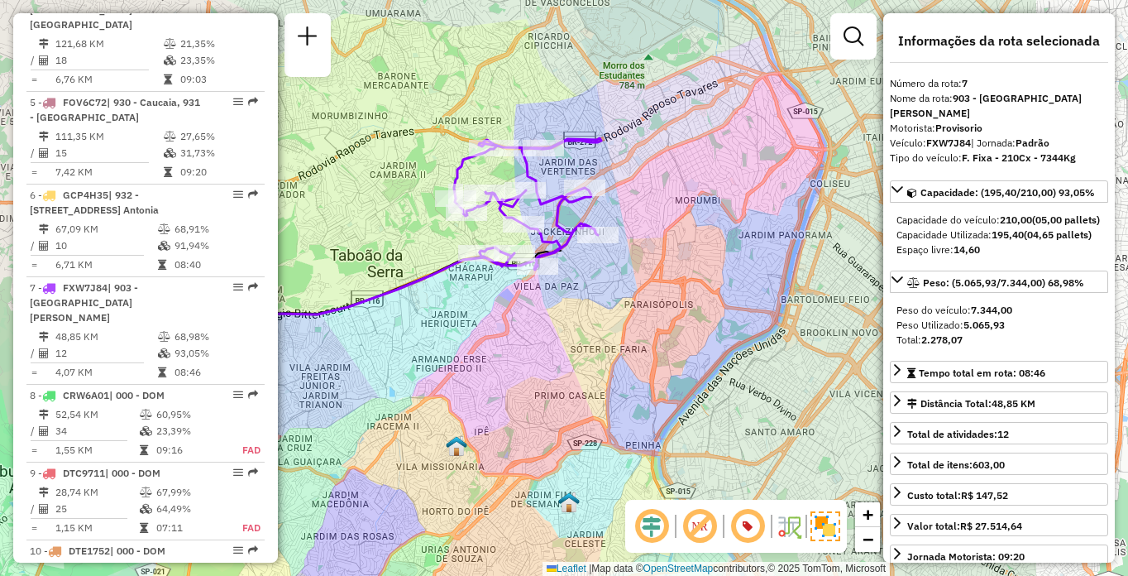
drag, startPoint x: 586, startPoint y: 152, endPoint x: 350, endPoint y: 180, distance: 237.5
click at [350, 180] on div "Janela de atendimento Grade de atendimento Capacidade Transportadoras Veículos …" at bounding box center [564, 288] width 1128 height 576
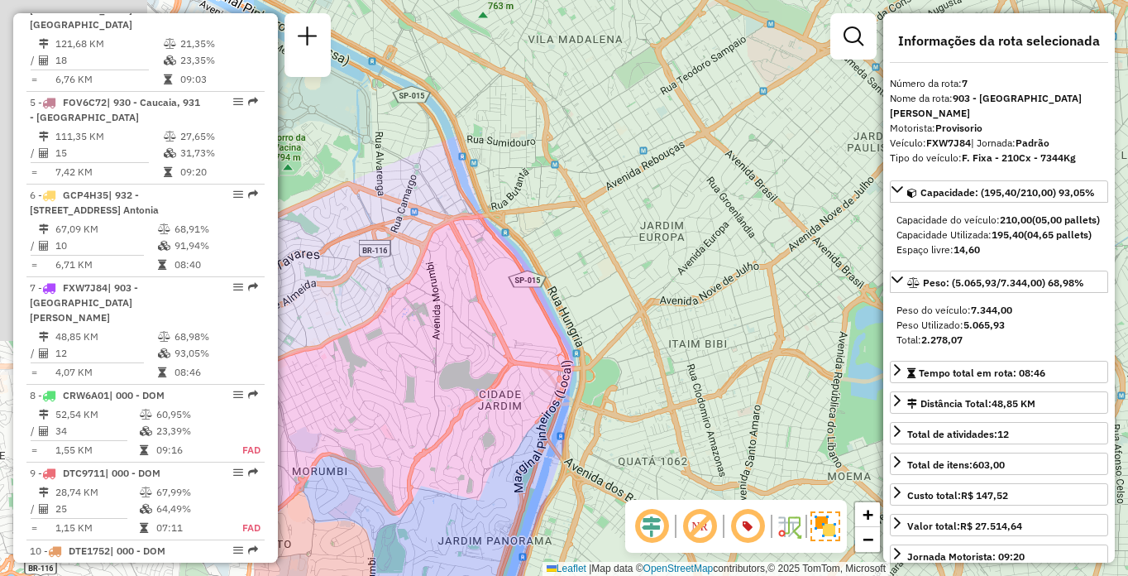
drag, startPoint x: 476, startPoint y: 273, endPoint x: 800, endPoint y: 291, distance: 324.8
click at [877, 304] on div "Janela de atendimento Grade de atendimento Capacidade Transportadoras Veículos …" at bounding box center [564, 288] width 1128 height 576
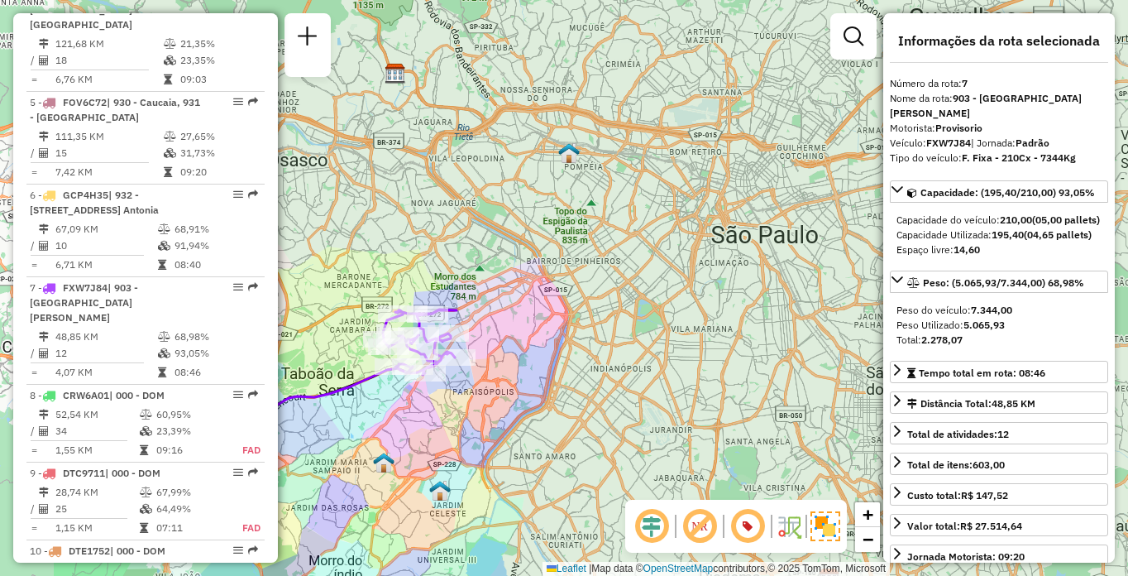
drag, startPoint x: 353, startPoint y: 331, endPoint x: 671, endPoint y: 323, distance: 317.8
click at [671, 323] on div "Janela de atendimento Grade de atendimento Capacidade Transportadoras Veículos …" at bounding box center [564, 288] width 1128 height 576
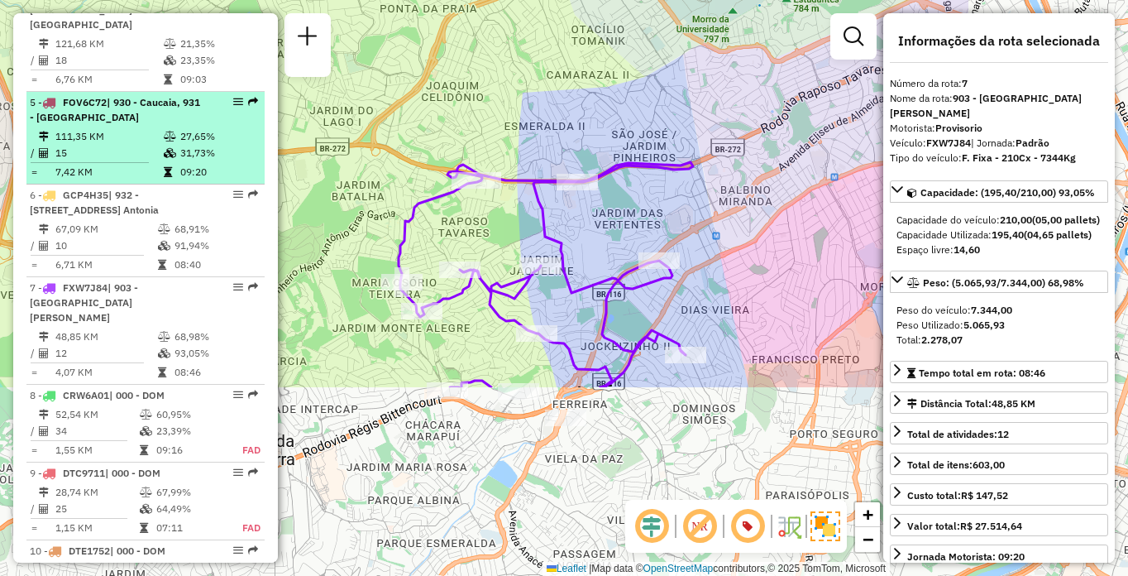
drag, startPoint x: 491, startPoint y: 334, endPoint x: 219, endPoint y: 83, distance: 370.6
click at [219, 83] on hb-router-mapa "Informações da Sessão 1227566 - 11/08/2025 Criação: 09/08/2025 15:15 Depósito: …" at bounding box center [564, 288] width 1128 height 576
